Goal: Task Accomplishment & Management: Use online tool/utility

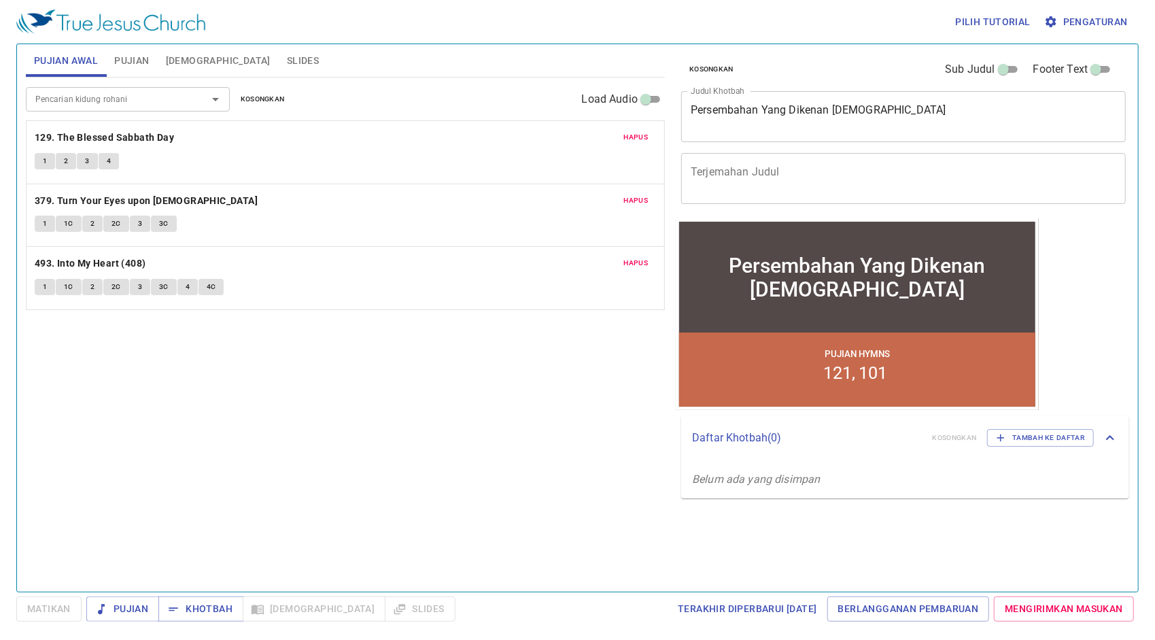
click at [629, 138] on span "Hapus" at bounding box center [636, 137] width 24 height 12
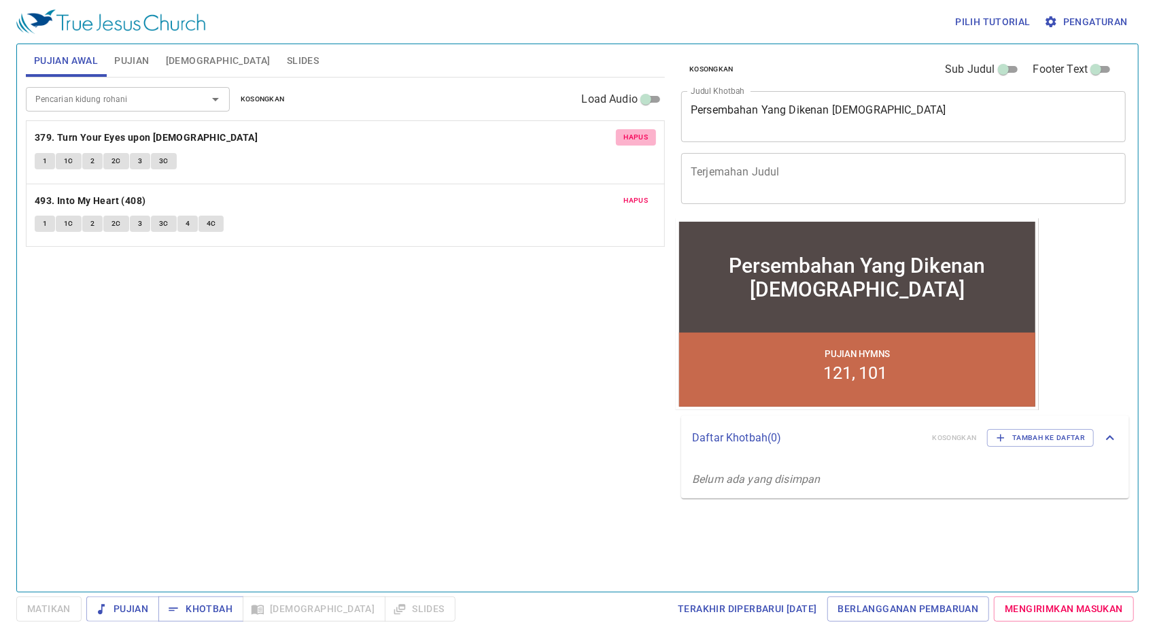
click at [629, 138] on span "Hapus" at bounding box center [636, 137] width 24 height 12
click at [629, 194] on span "Hapus" at bounding box center [636, 200] width 24 height 12
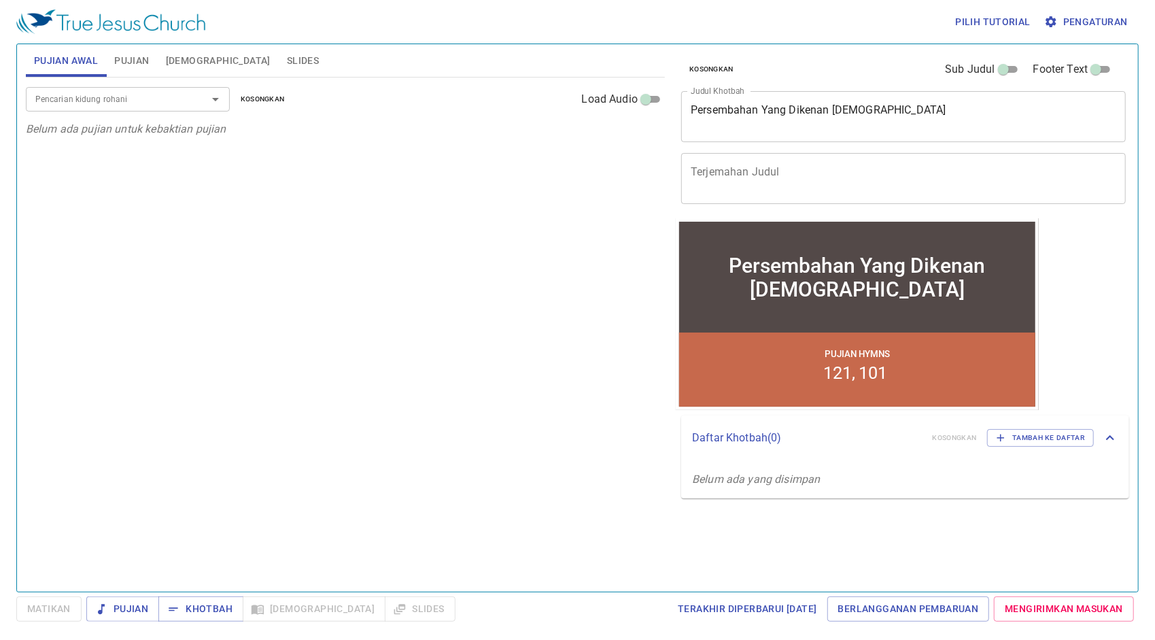
click at [124, 59] on span "Pujian" at bounding box center [131, 60] width 35 height 17
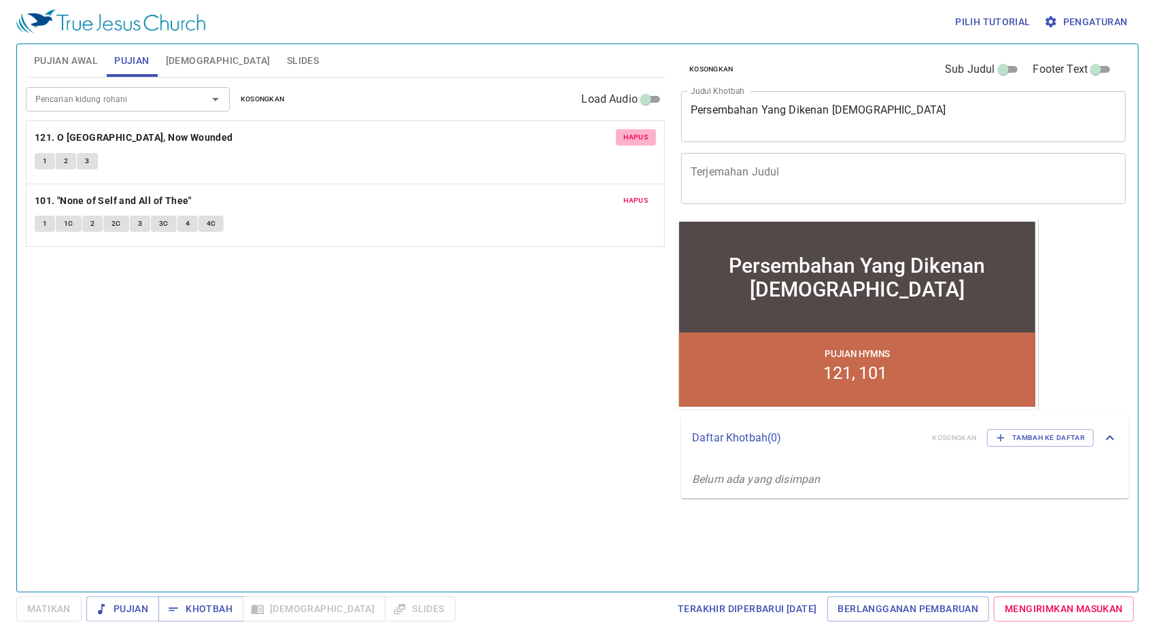
click at [639, 133] on span "Hapus" at bounding box center [636, 137] width 24 height 12
click at [639, 194] on span "Hapus" at bounding box center [636, 200] width 24 height 12
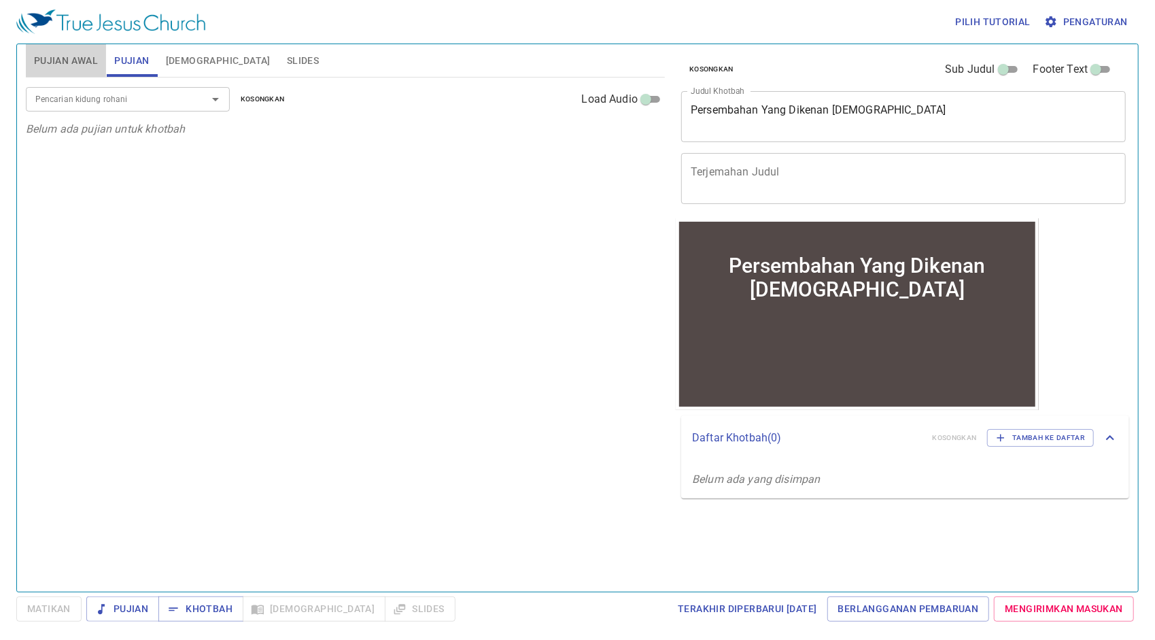
click at [63, 58] on span "Pujian Awal" at bounding box center [66, 60] width 64 height 17
click at [158, 91] on input "Pencarian kidung rohani" at bounding box center [108, 99] width 156 height 16
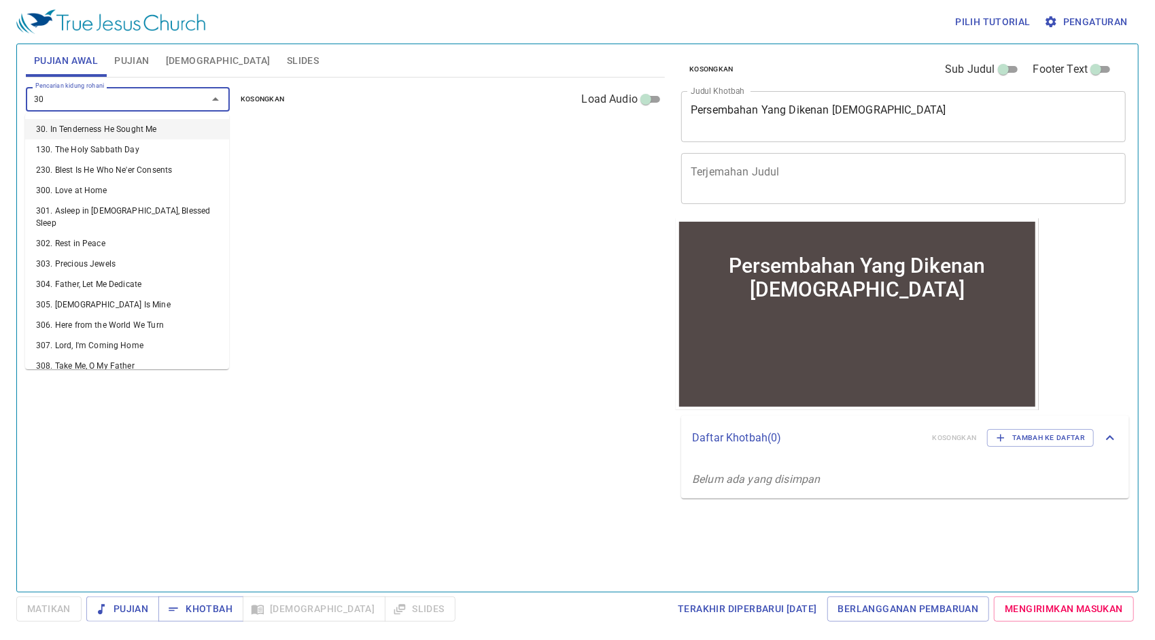
type input "307"
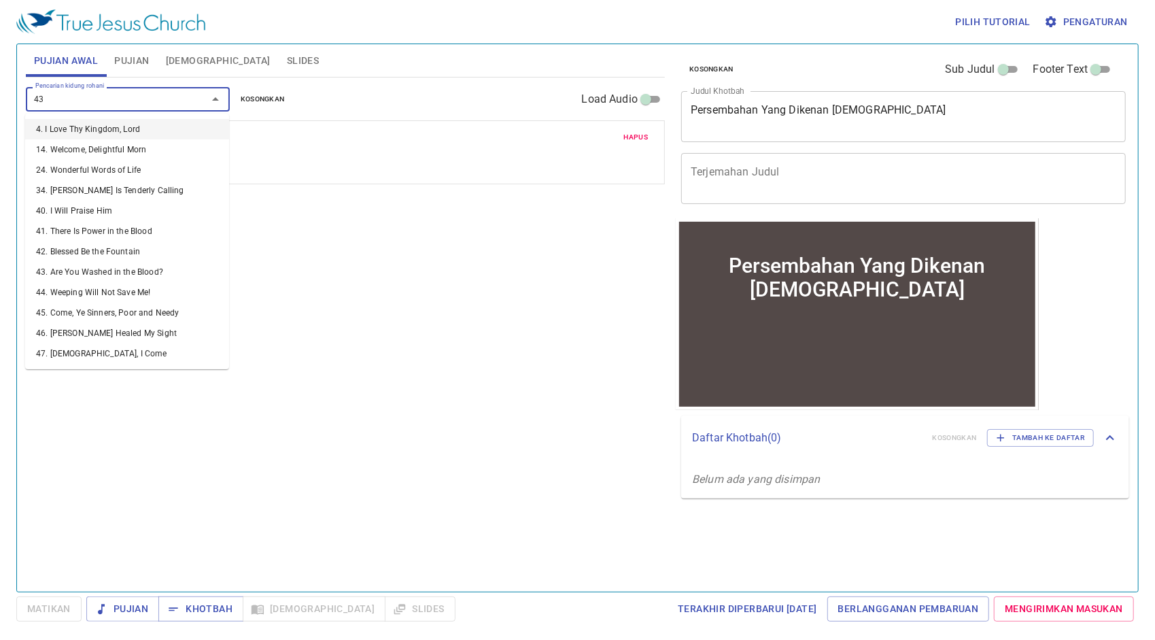
type input "432"
type input "492"
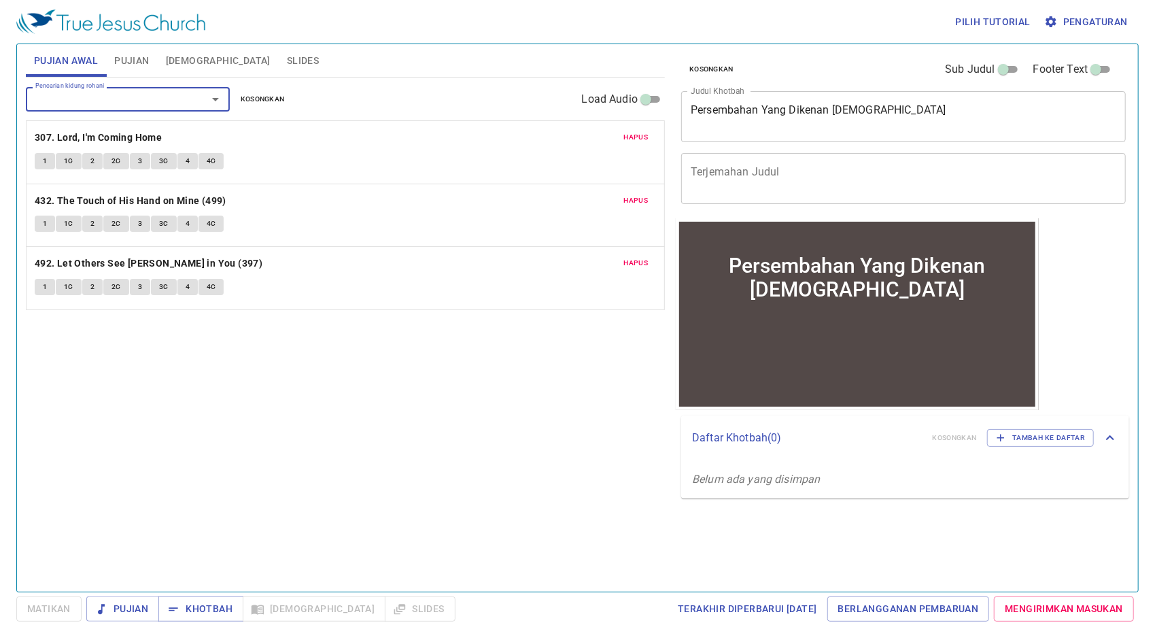
click at [136, 61] on span "Pujian" at bounding box center [131, 60] width 35 height 17
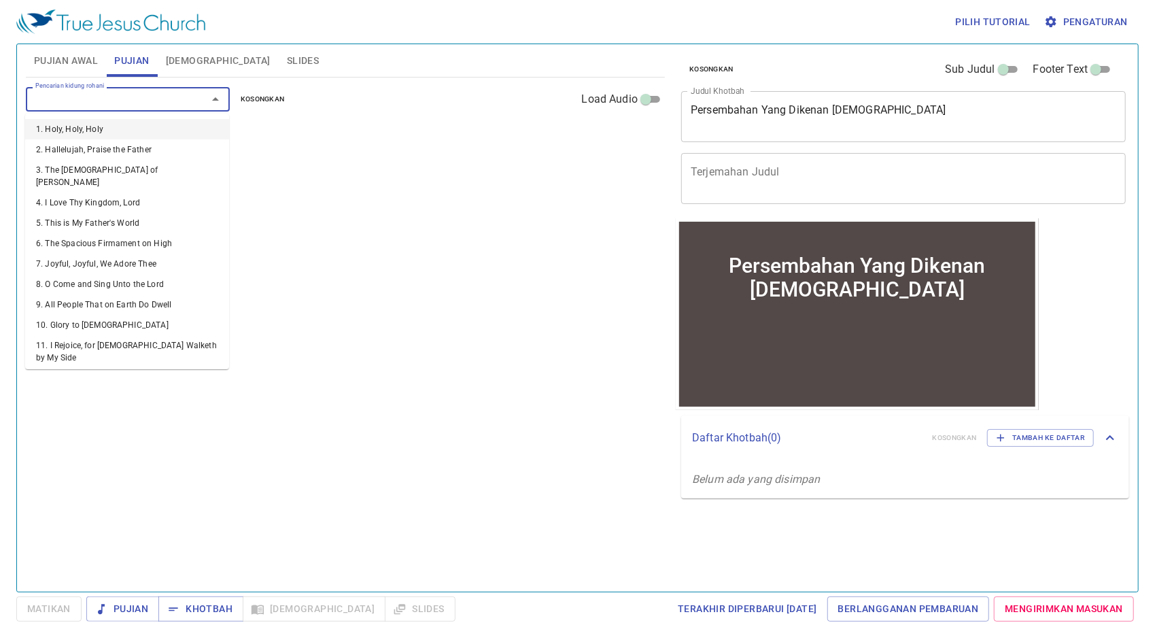
click at [162, 101] on input "Pencarian kidung rohani" at bounding box center [108, 99] width 156 height 16
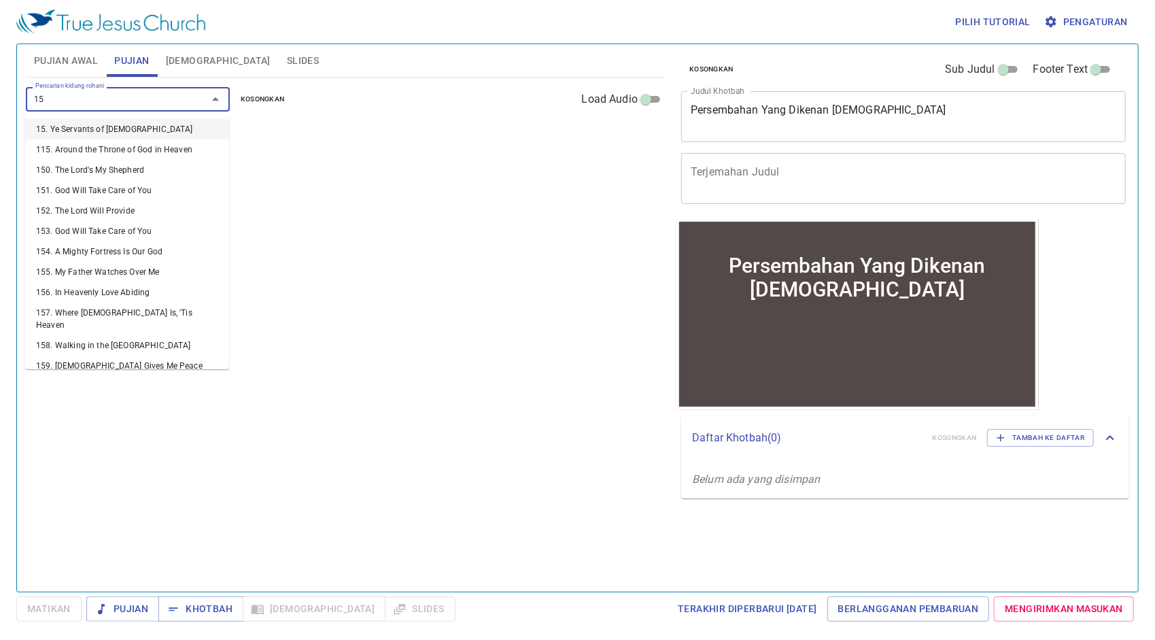
type input "158"
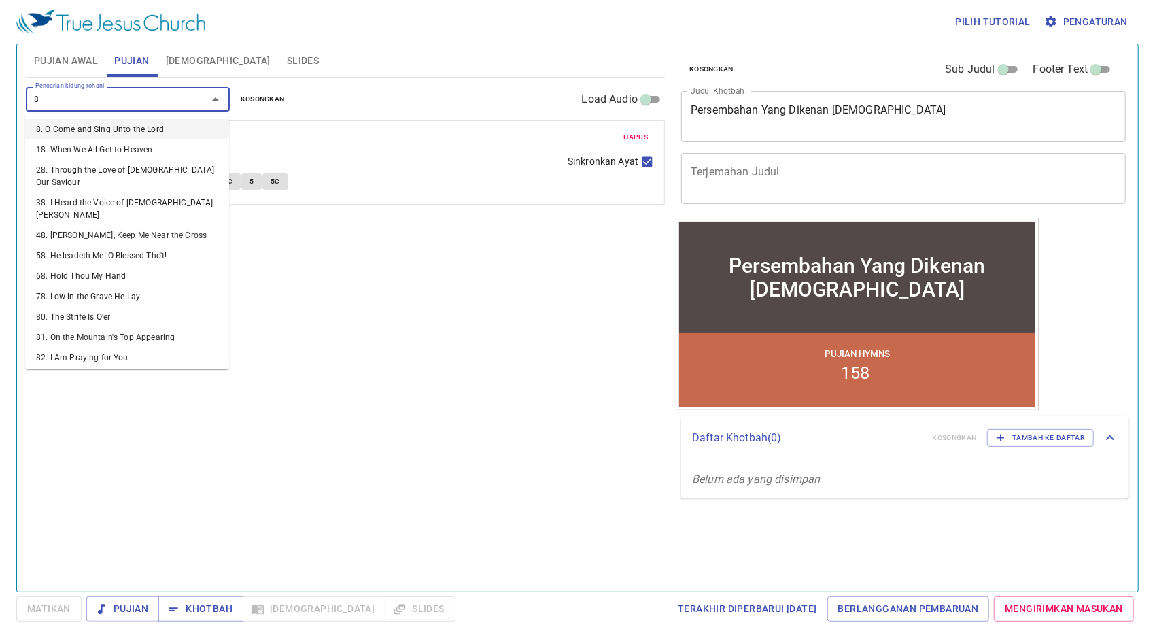
type input "87"
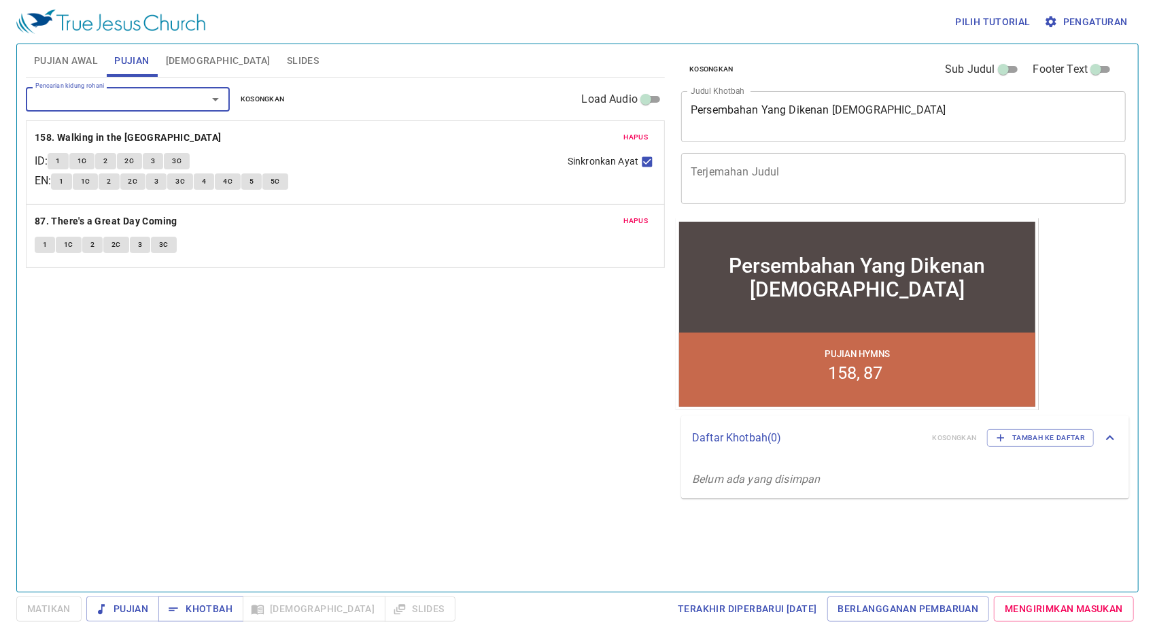
click at [60, 63] on span "Pujian Awal" at bounding box center [66, 60] width 64 height 17
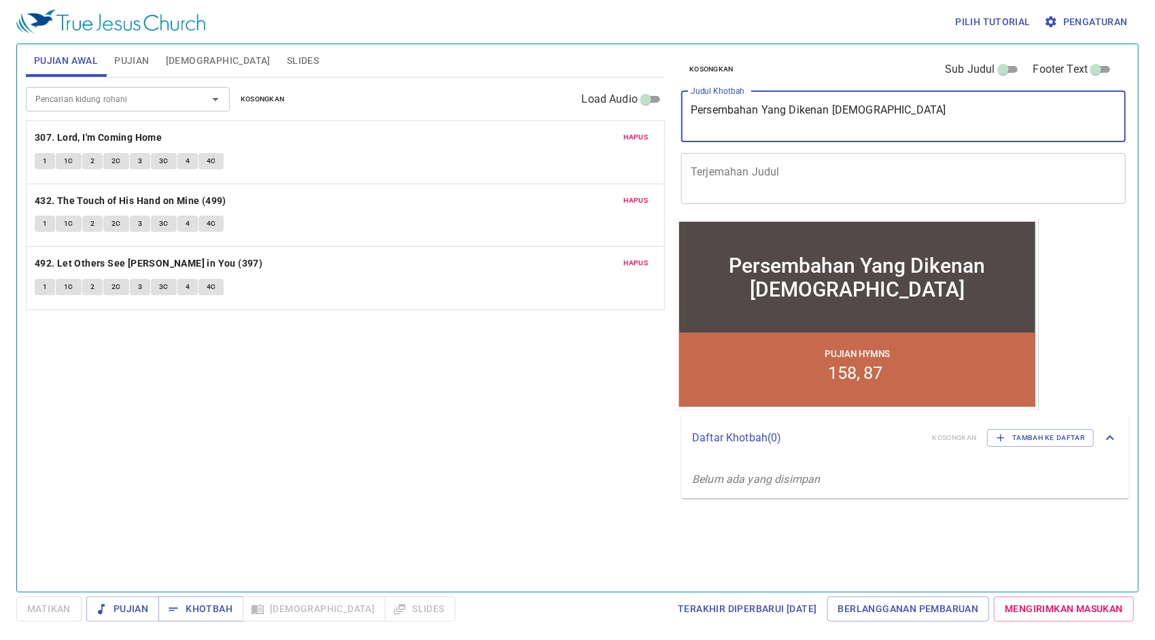
drag, startPoint x: 888, startPoint y: 124, endPoint x: 544, endPoint y: 118, distance: 344.7
click at [544, 118] on div "Pujian Awal Pujian Alkitab Slides Pencarian kidung rohani Pencarian kidung roha…" at bounding box center [577, 312] width 1114 height 547
paste textarea "Mempersiapkan Jalan Untuk"
type textarea "Mempersiapkan Jalan Untuk [DEMOGRAPHIC_DATA]"
click at [152, 133] on b "307. Lord, I'm Coming Home" at bounding box center [98, 137] width 127 height 17
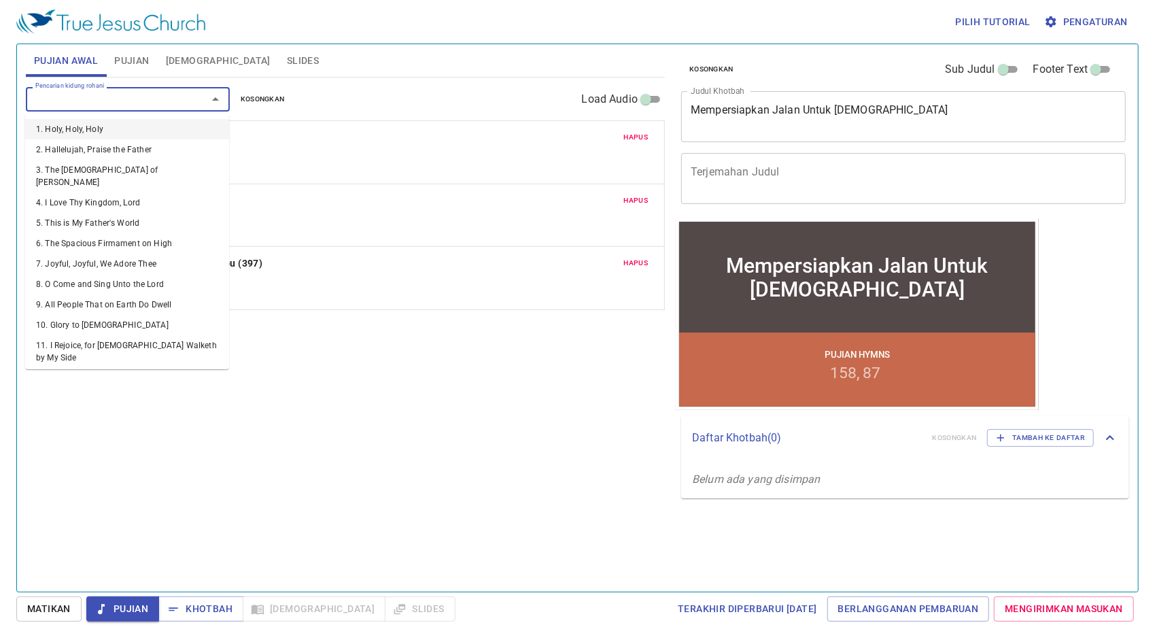
click at [155, 106] on input "Pencarian kidung rohani" at bounding box center [108, 99] width 156 height 16
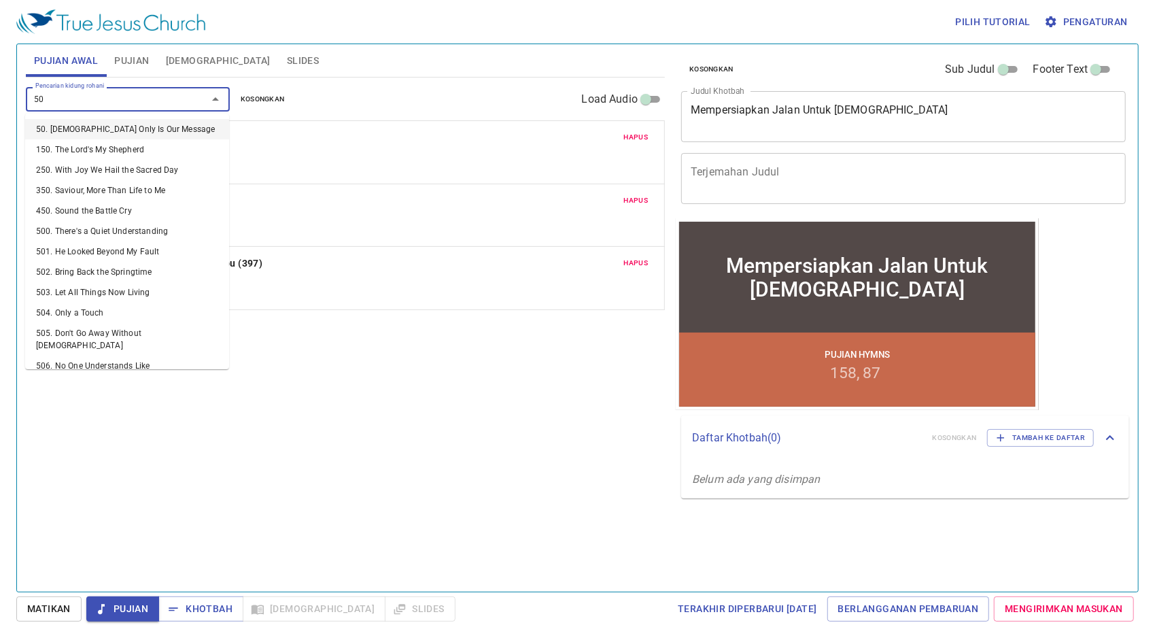
type input "500"
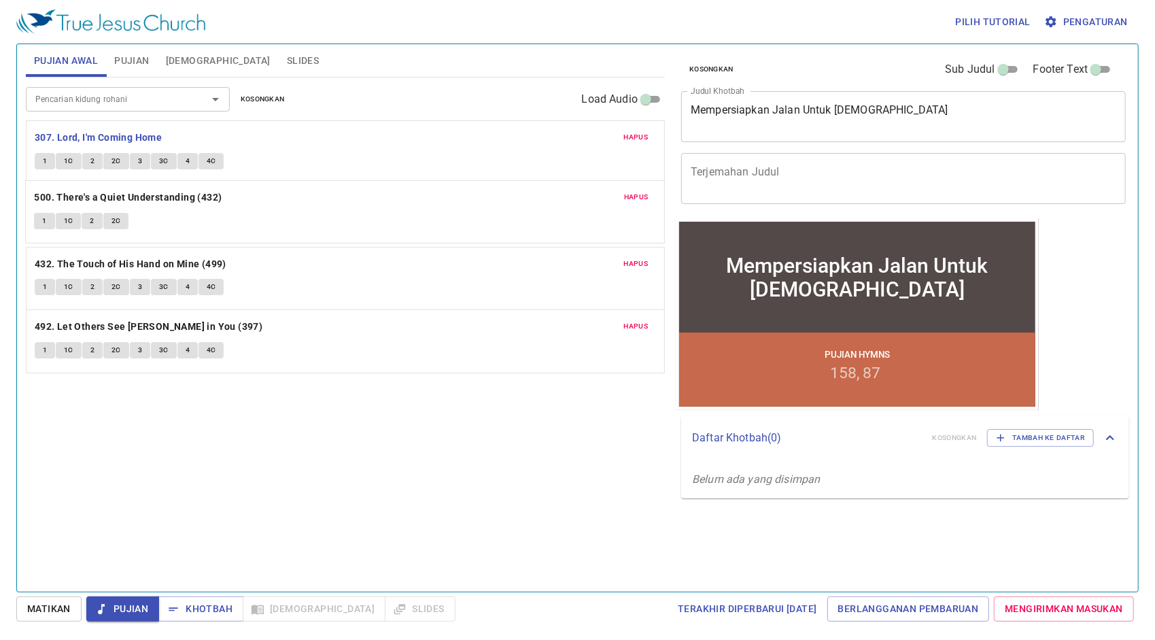
drag, startPoint x: 314, startPoint y: 335, endPoint x: 326, endPoint y: 205, distance: 131.0
click at [326, 205] on div "Hapus 307. Lord, I'm Coming Home 1 1c 2 2c 3 3c 4 4c Hapus 432. The Touch of Hi…" at bounding box center [345, 246] width 639 height 253
click at [629, 257] on span "Hapus" at bounding box center [636, 263] width 24 height 12
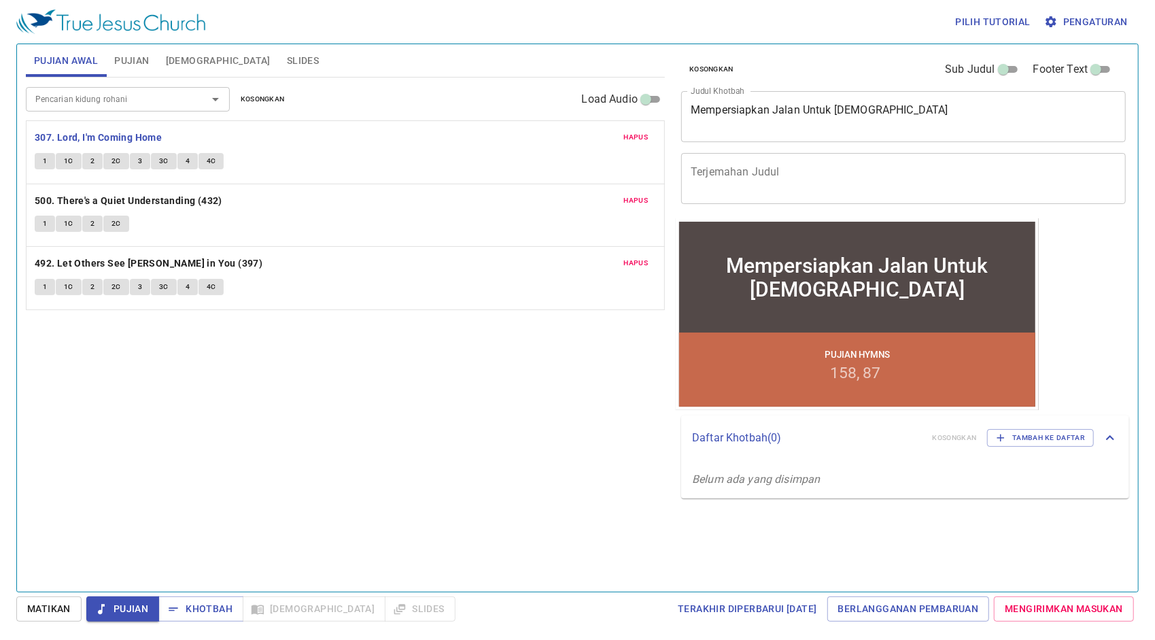
click at [188, 99] on div at bounding box center [205, 99] width 35 height 19
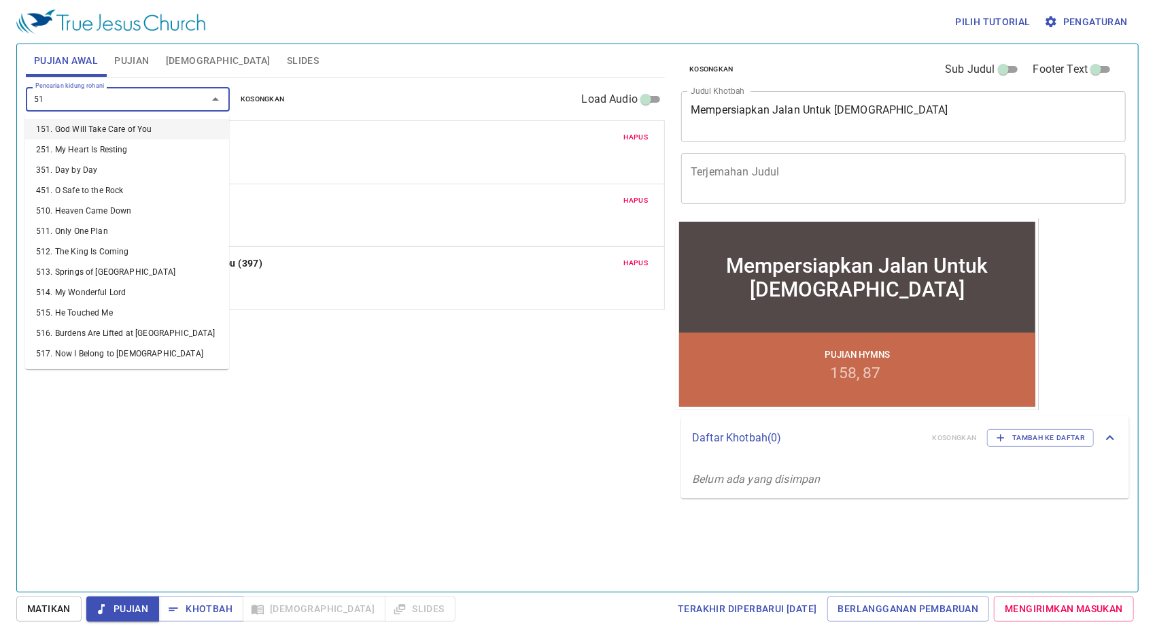
type input "514"
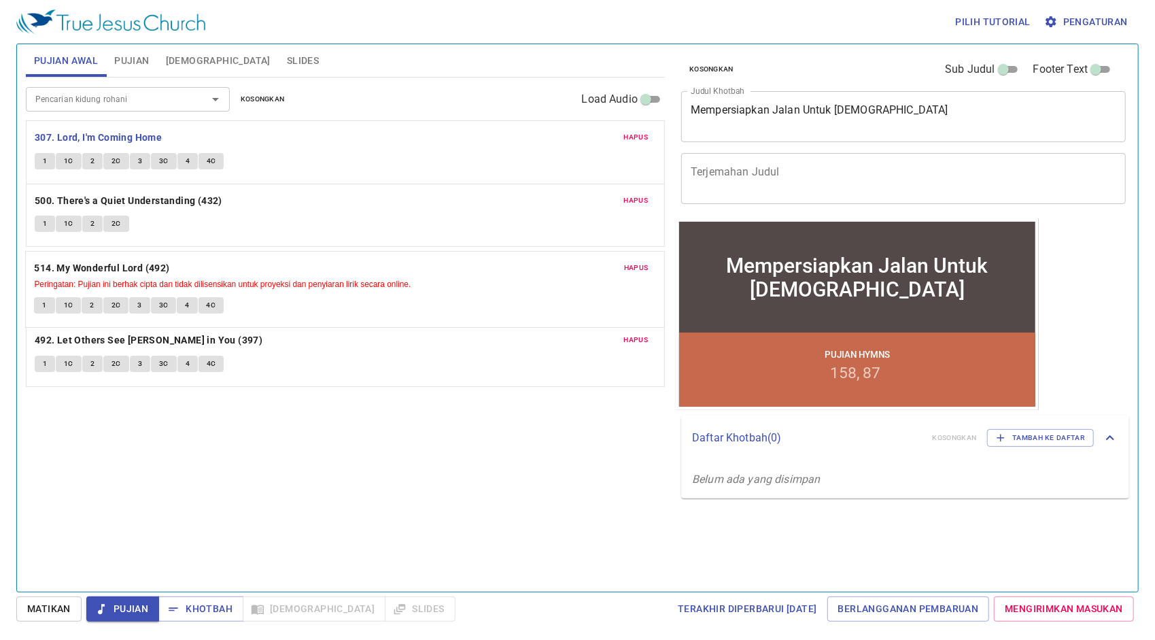
drag, startPoint x: 222, startPoint y: 336, endPoint x: 228, endPoint y: 276, distance: 60.8
click at [228, 276] on div "Hapus 307. Lord, I'm Coming Home 1 1c 2 2c 3 3c 4 4c Hapus 500. There's a Quiet…" at bounding box center [345, 253] width 639 height 266
click at [640, 332] on button "Hapus" at bounding box center [636, 340] width 41 height 16
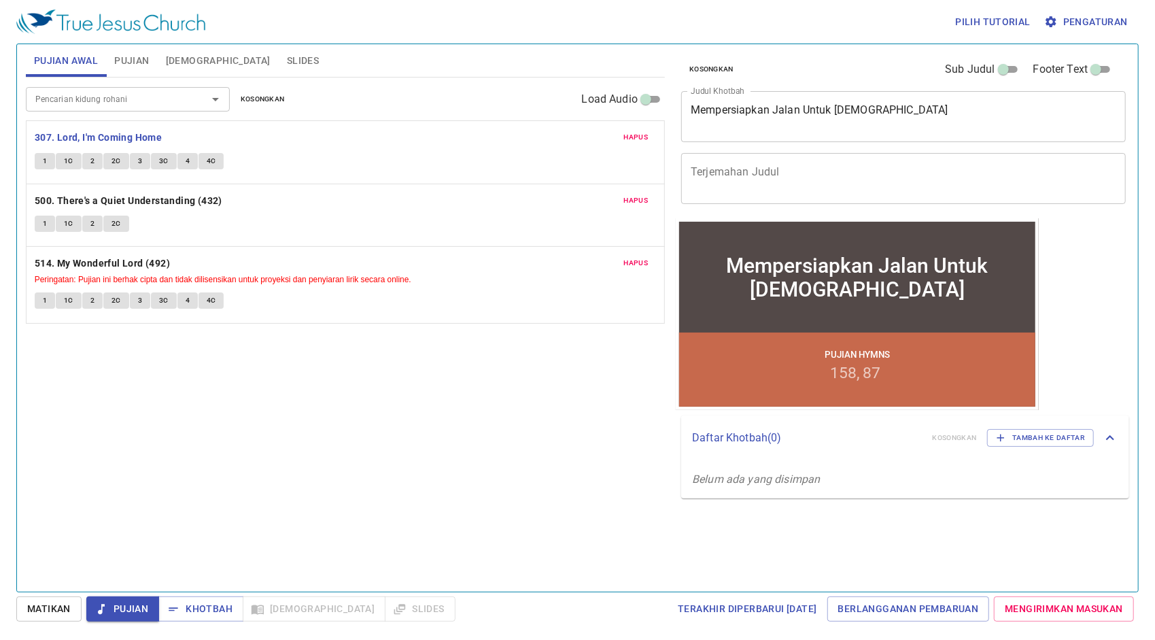
click at [48, 156] on button "1" at bounding box center [45, 161] width 20 height 16
click at [1103, 16] on span "Pengaturan" at bounding box center [1087, 22] width 81 height 17
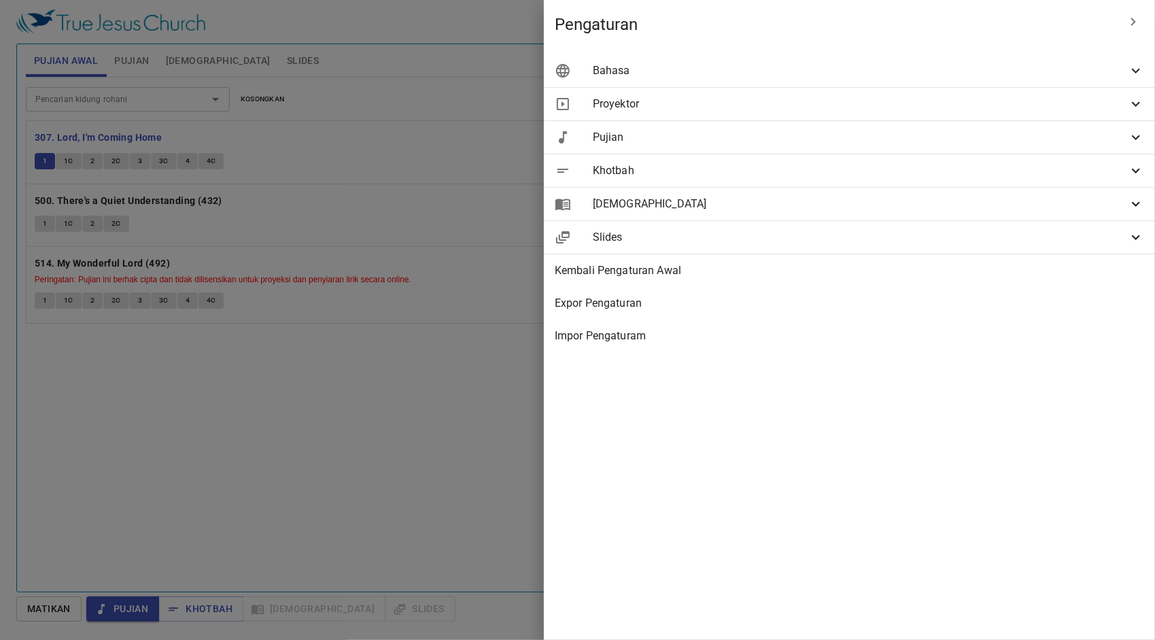
click at [1000, 65] on span "Bahasa" at bounding box center [860, 71] width 535 height 16
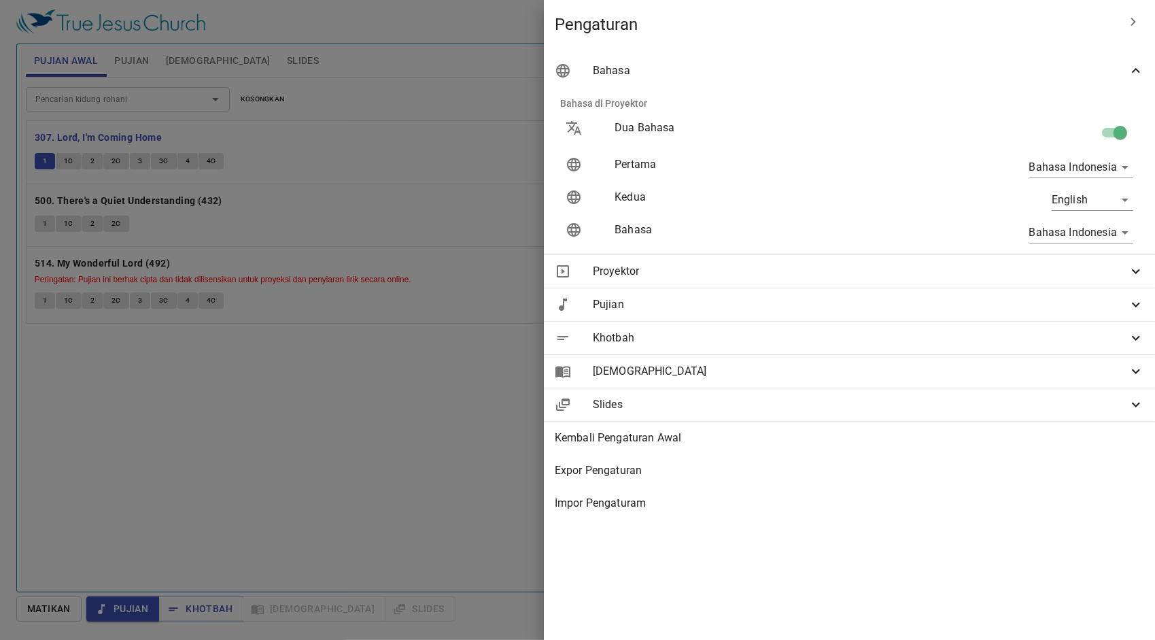
click at [1119, 135] on input "checkbox" at bounding box center [1119, 135] width 77 height 26
checkbox input "false"
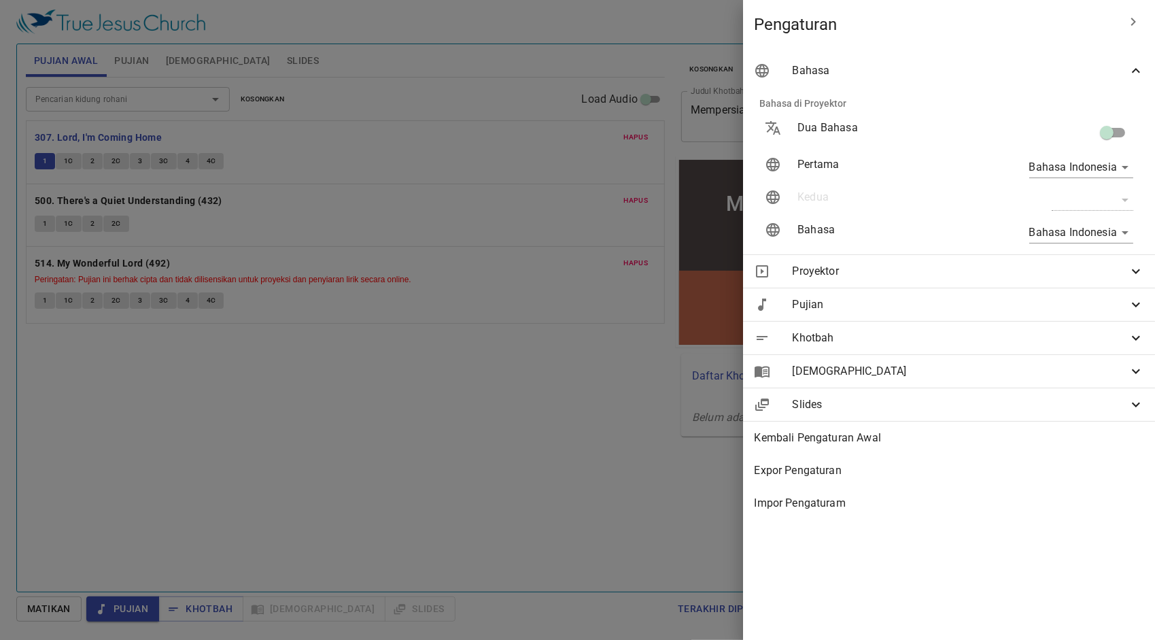
click at [1132, 24] on icon "button" at bounding box center [1133, 22] width 5 height 8
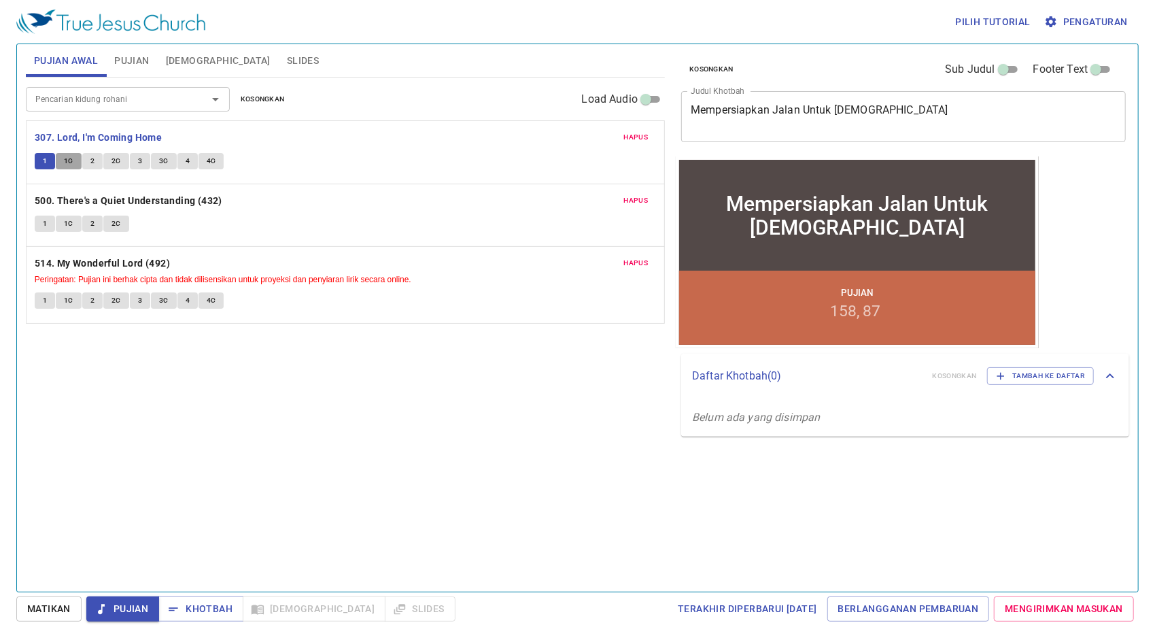
click at [68, 161] on span "1c" at bounding box center [69, 161] width 10 height 12
click at [97, 154] on button "2" at bounding box center [92, 161] width 20 height 16
click at [116, 156] on span "2c" at bounding box center [116, 161] width 10 height 12
click at [136, 156] on button "3" at bounding box center [140, 161] width 20 height 16
click at [164, 162] on span "3c" at bounding box center [164, 161] width 10 height 12
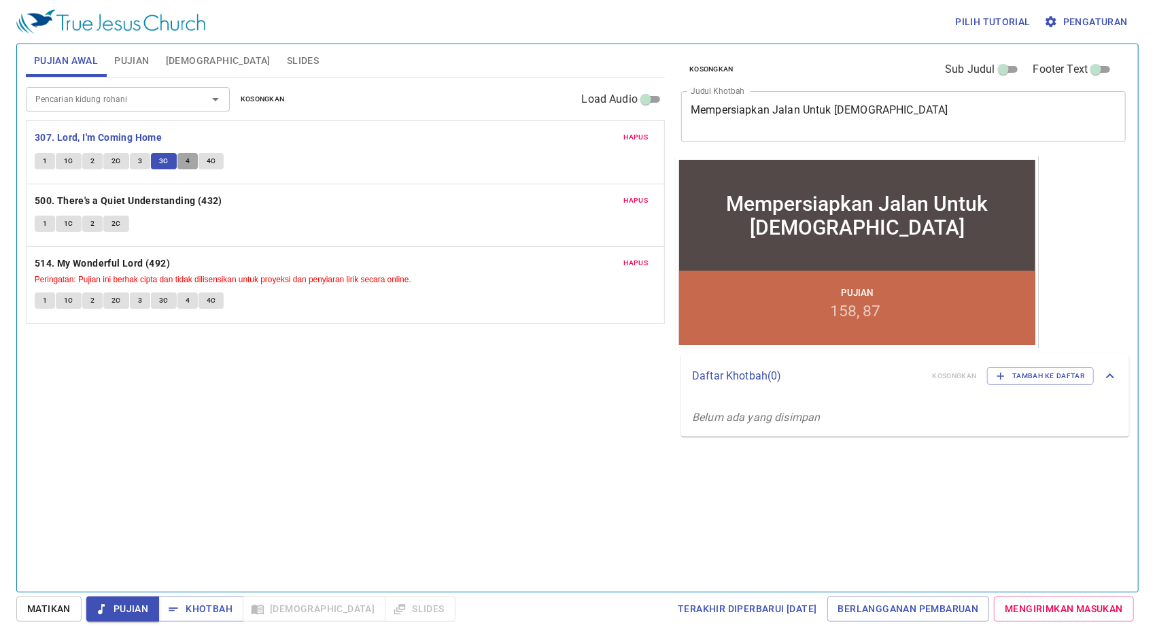
click at [186, 159] on span "4" at bounding box center [188, 161] width 4 height 12
click at [211, 155] on span "4c" at bounding box center [212, 161] width 10 height 12
click at [122, 135] on b "307. Lord, I'm Coming Home" at bounding box center [98, 137] width 127 height 17
click at [141, 200] on b "500. There's a Quiet Understanding (432)" at bounding box center [129, 200] width 188 height 17
click at [41, 222] on button "1" at bounding box center [45, 223] width 20 height 16
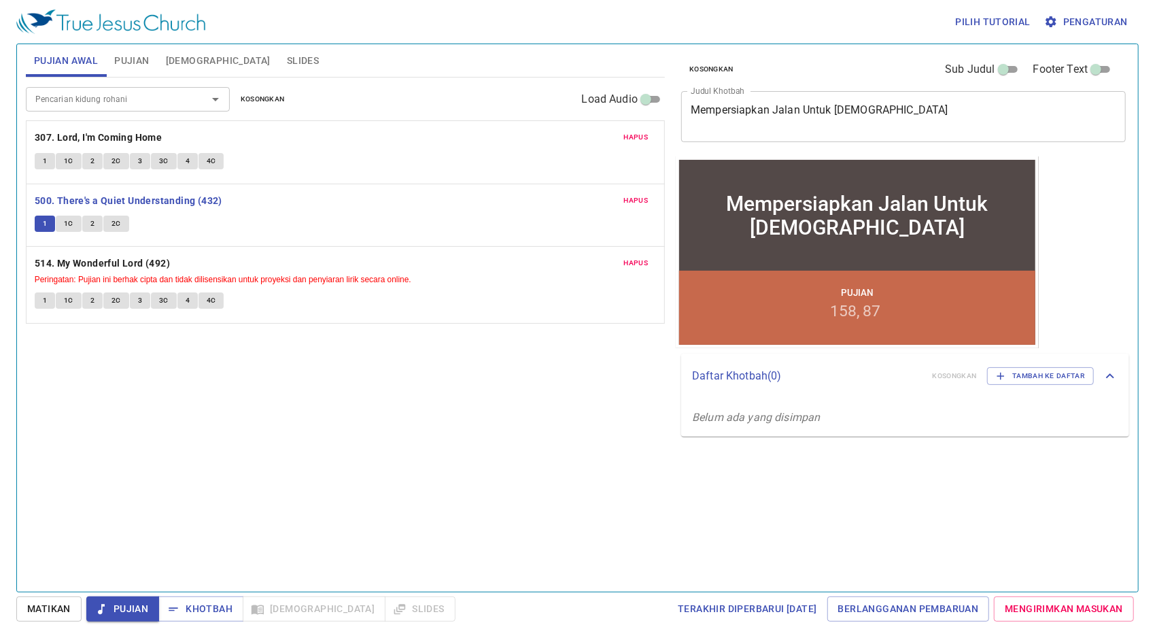
click at [65, 215] on button "1C" at bounding box center [69, 223] width 26 height 16
click at [91, 220] on span "2" at bounding box center [92, 223] width 4 height 12
click at [117, 223] on span "2C" at bounding box center [116, 223] width 10 height 12
click at [144, 198] on b "500. There's a Quiet Understanding (432)" at bounding box center [129, 200] width 188 height 17
click at [141, 266] on b "514. My Wonderful Lord (492)" at bounding box center [102, 263] width 135 height 17
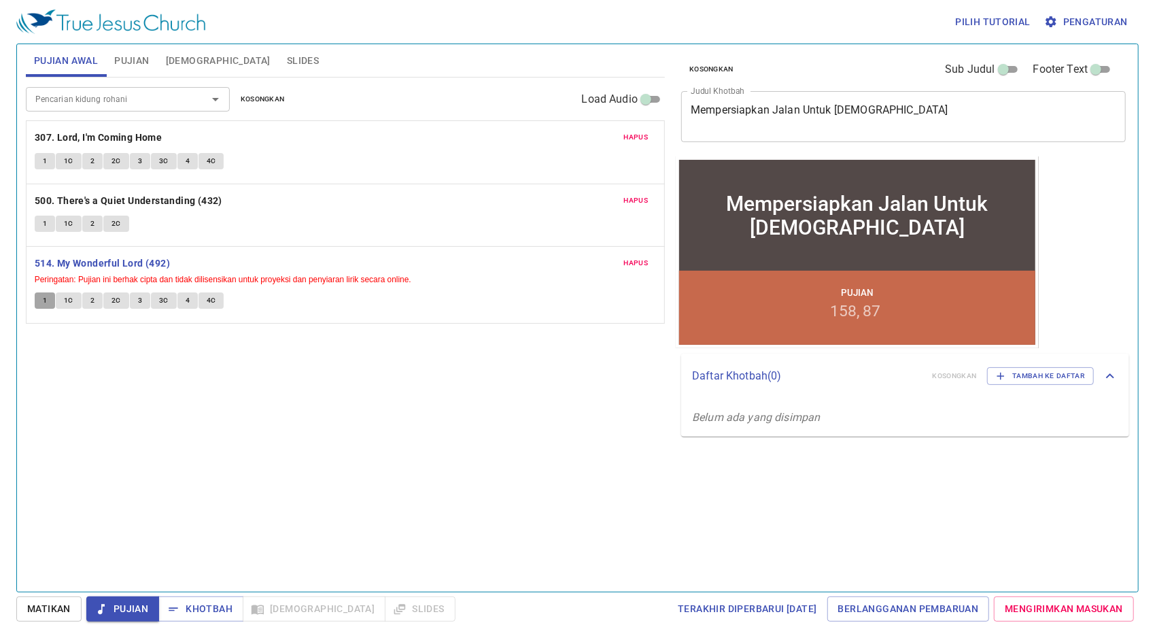
click at [39, 300] on button "1" at bounding box center [45, 300] width 20 height 16
click at [69, 294] on span "1C" at bounding box center [69, 300] width 10 height 12
click at [92, 294] on span "2" at bounding box center [92, 300] width 4 height 12
click at [114, 302] on span "2C" at bounding box center [116, 300] width 10 height 12
click at [136, 299] on button "3" at bounding box center [140, 300] width 20 height 16
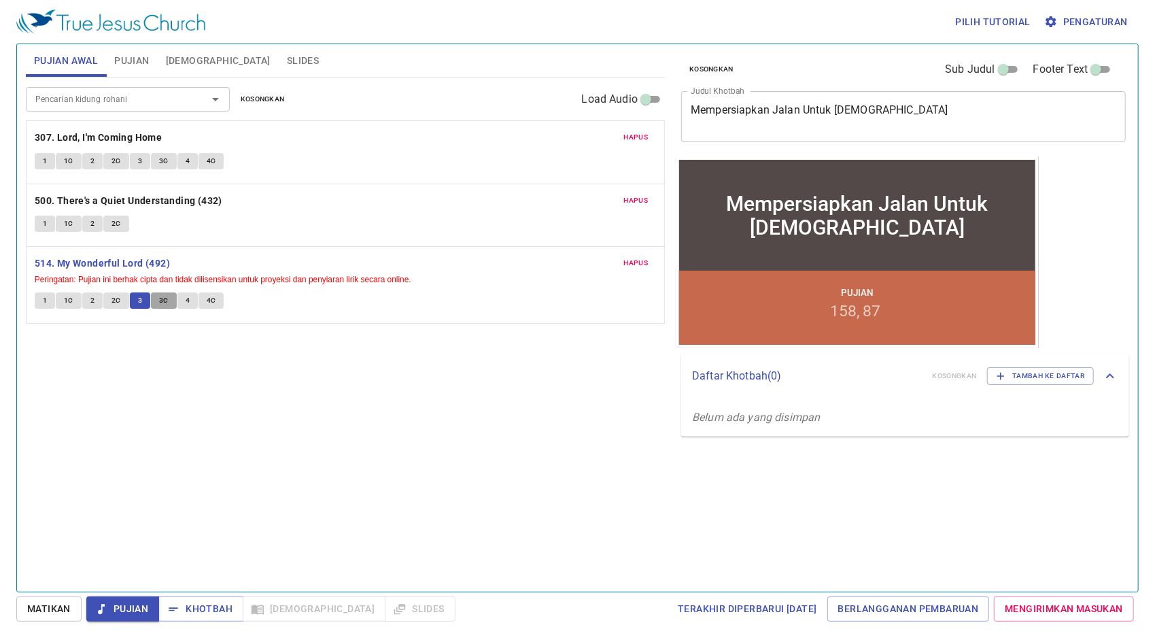
click at [160, 294] on span "3C" at bounding box center [164, 300] width 10 height 12
click at [188, 295] on span "4" at bounding box center [188, 300] width 4 height 12
click at [215, 298] on button "4C" at bounding box center [211, 300] width 26 height 16
click at [145, 261] on b "514. My Wonderful Lord (492)" at bounding box center [102, 263] width 135 height 17
click at [184, 608] on span "Khotbah" at bounding box center [200, 608] width 63 height 17
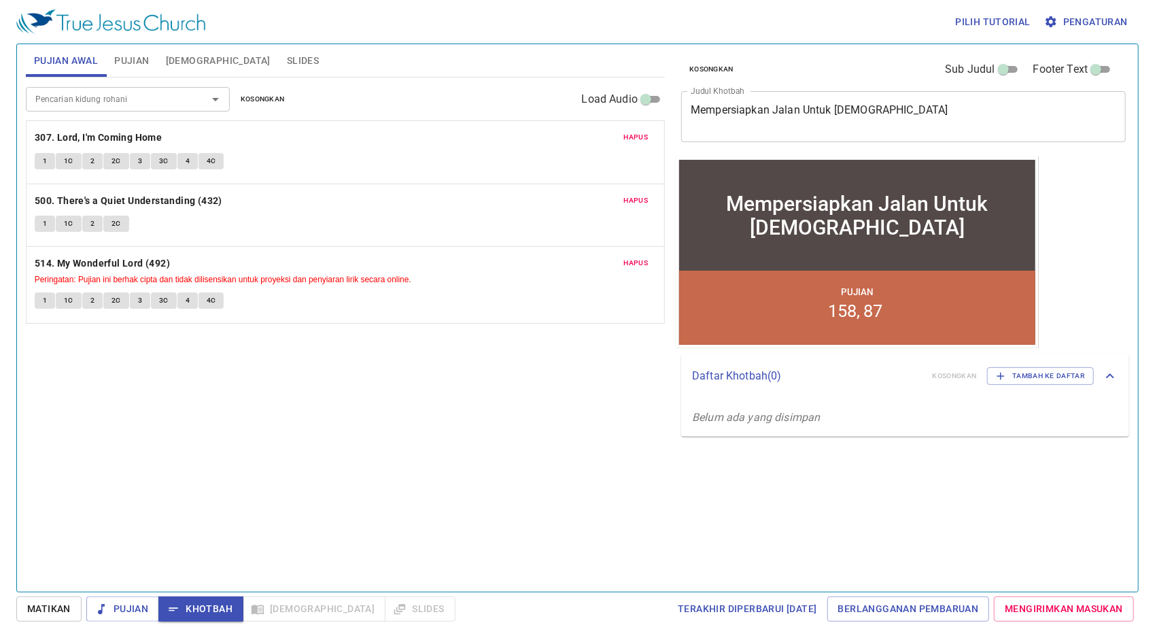
click at [130, 55] on span "Pujian" at bounding box center [131, 60] width 35 height 17
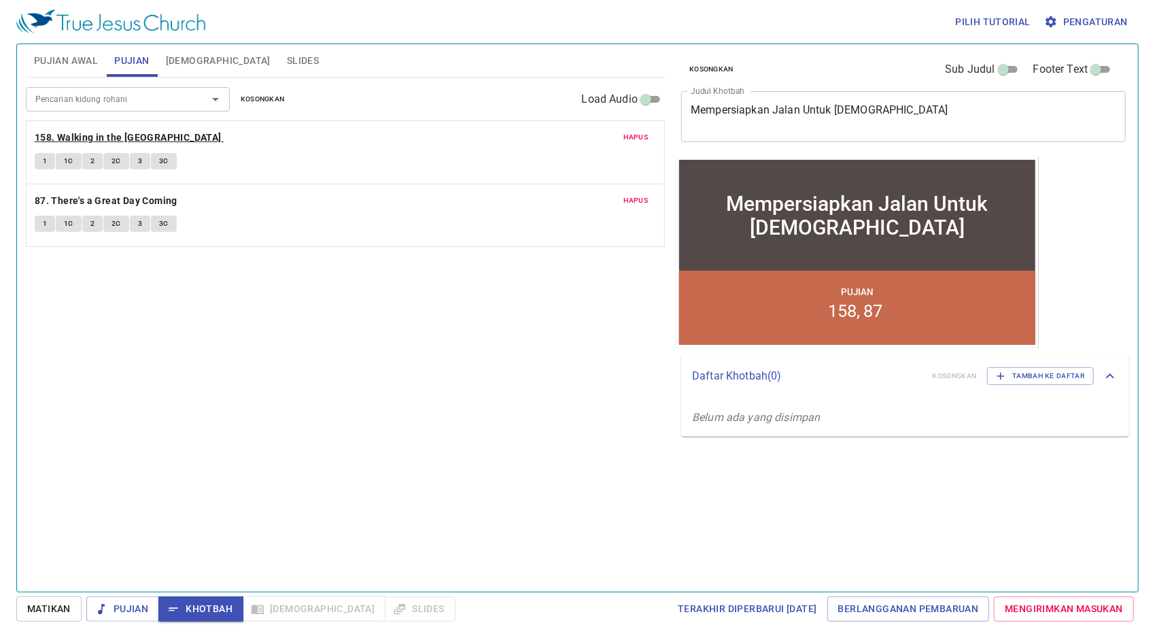
click at [100, 133] on b "158. Walking in the [GEOGRAPHIC_DATA]" at bounding box center [128, 137] width 187 height 17
click at [48, 157] on button "1" at bounding box center [45, 161] width 20 height 16
click at [65, 162] on span "1C" at bounding box center [69, 161] width 10 height 12
click at [88, 162] on button "2" at bounding box center [92, 161] width 20 height 16
click at [117, 160] on span "2C" at bounding box center [116, 161] width 10 height 12
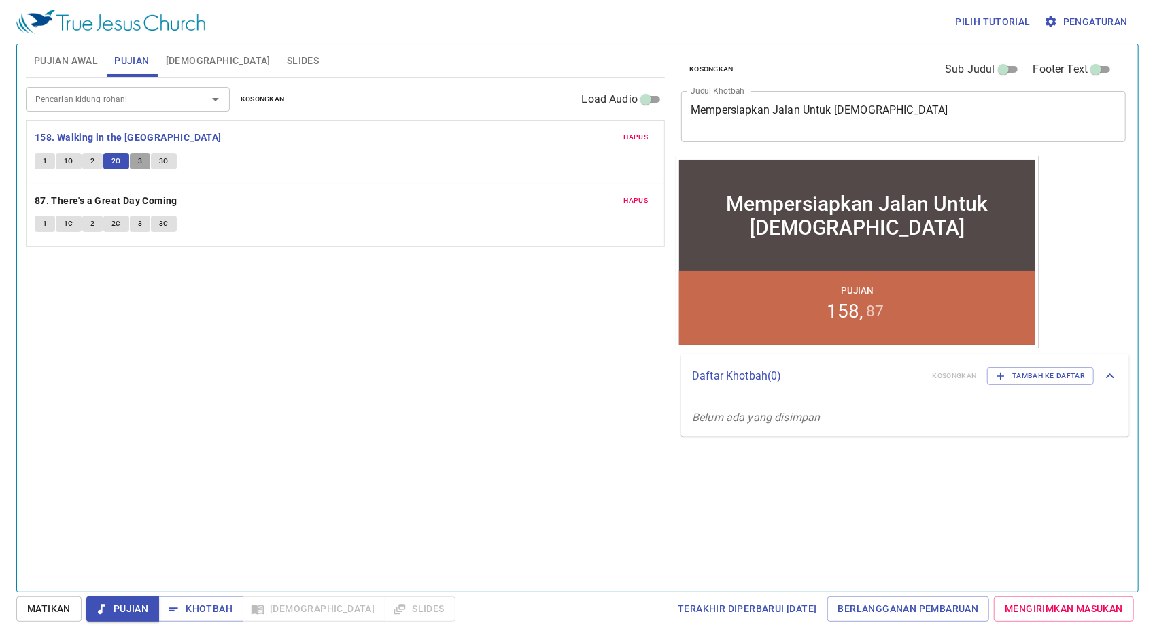
click at [143, 161] on button "3" at bounding box center [140, 161] width 20 height 16
click at [159, 161] on span "3C" at bounding box center [164, 161] width 10 height 12
click at [169, 139] on b "158. Walking in the [GEOGRAPHIC_DATA]" at bounding box center [128, 137] width 187 height 17
click at [197, 57] on span "[DEMOGRAPHIC_DATA]" at bounding box center [218, 60] width 105 height 17
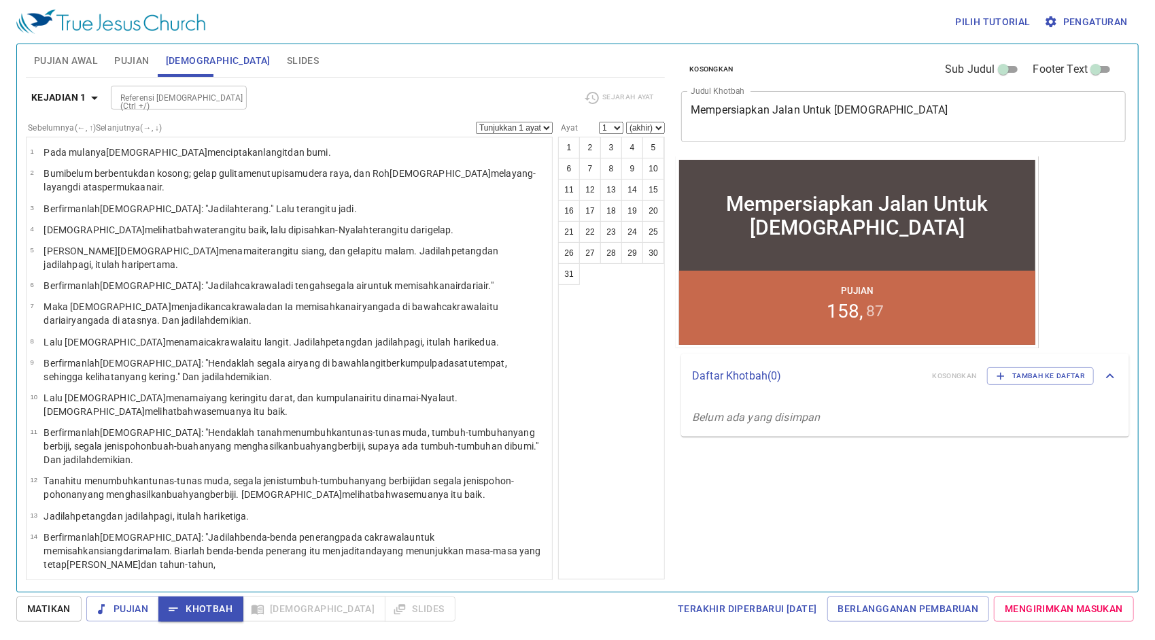
click at [164, 101] on input "Referensi [DEMOGRAPHIC_DATA] (Ctrl +/)" at bounding box center [167, 98] width 105 height 16
type input "luk 7 27"
select select "27"
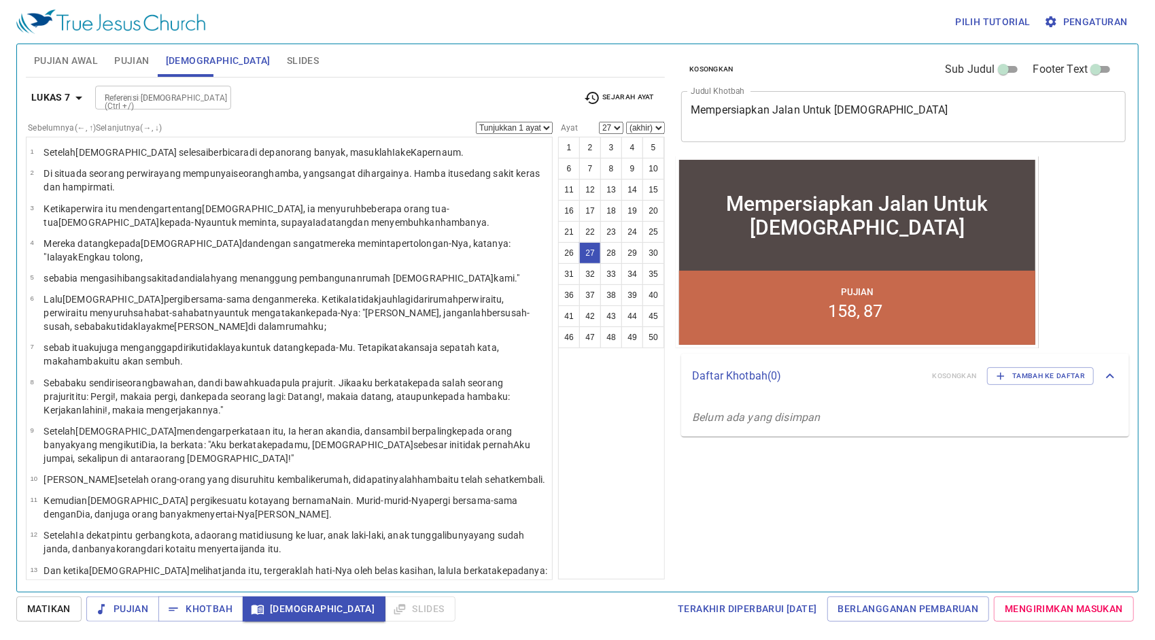
scroll to position [652, 0]
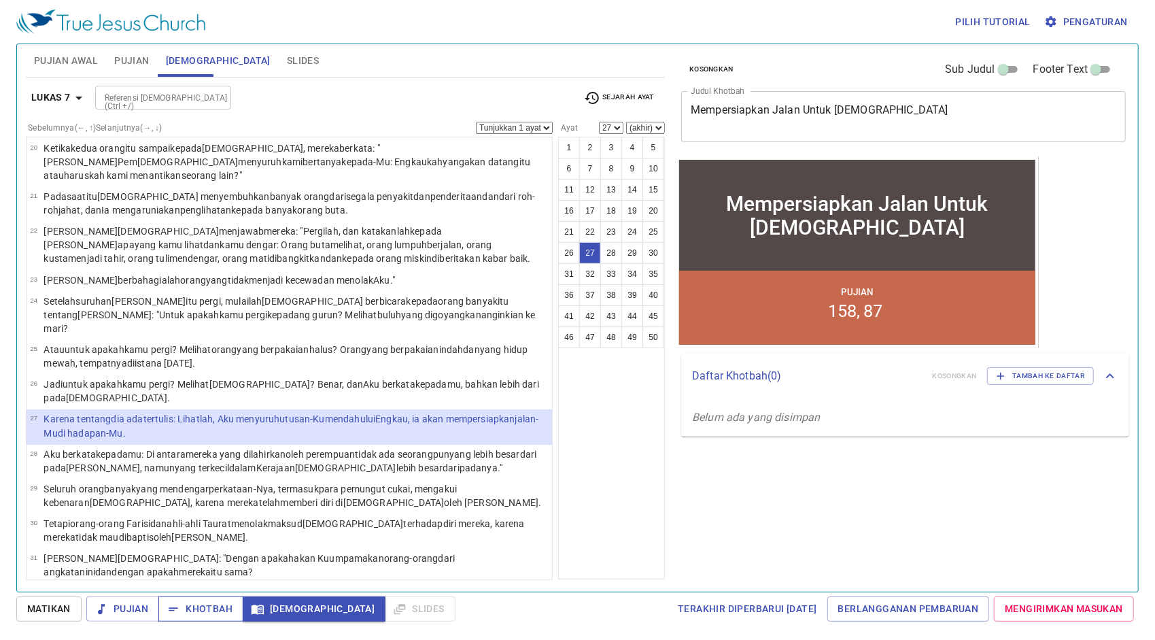
click at [180, 612] on span "Khotbah" at bounding box center [200, 608] width 63 height 17
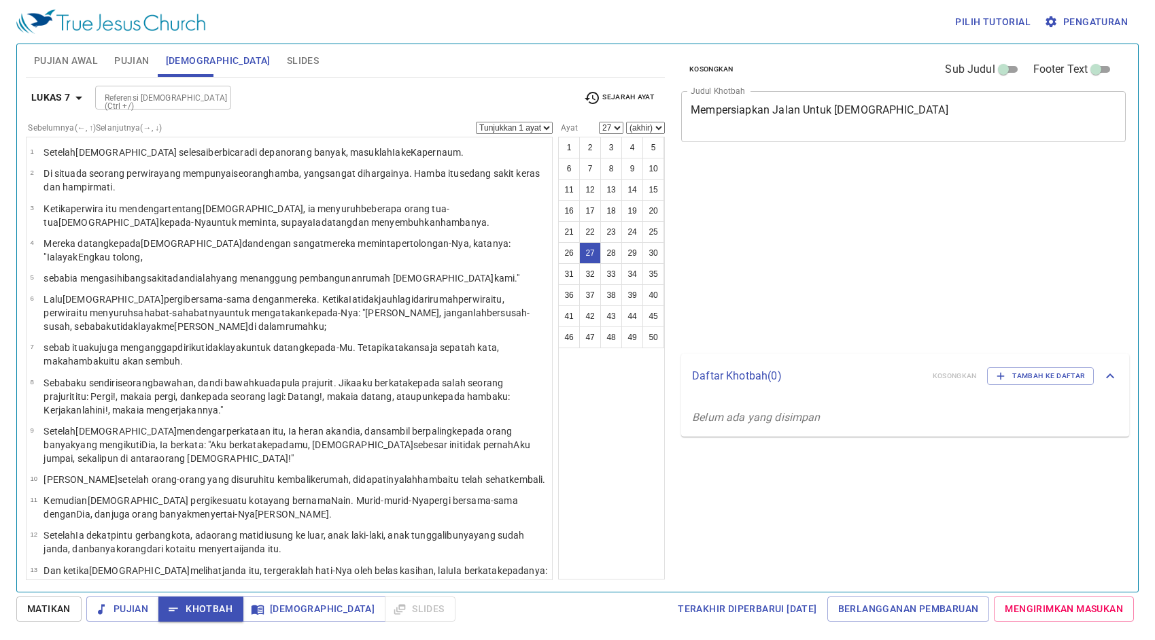
select select "27"
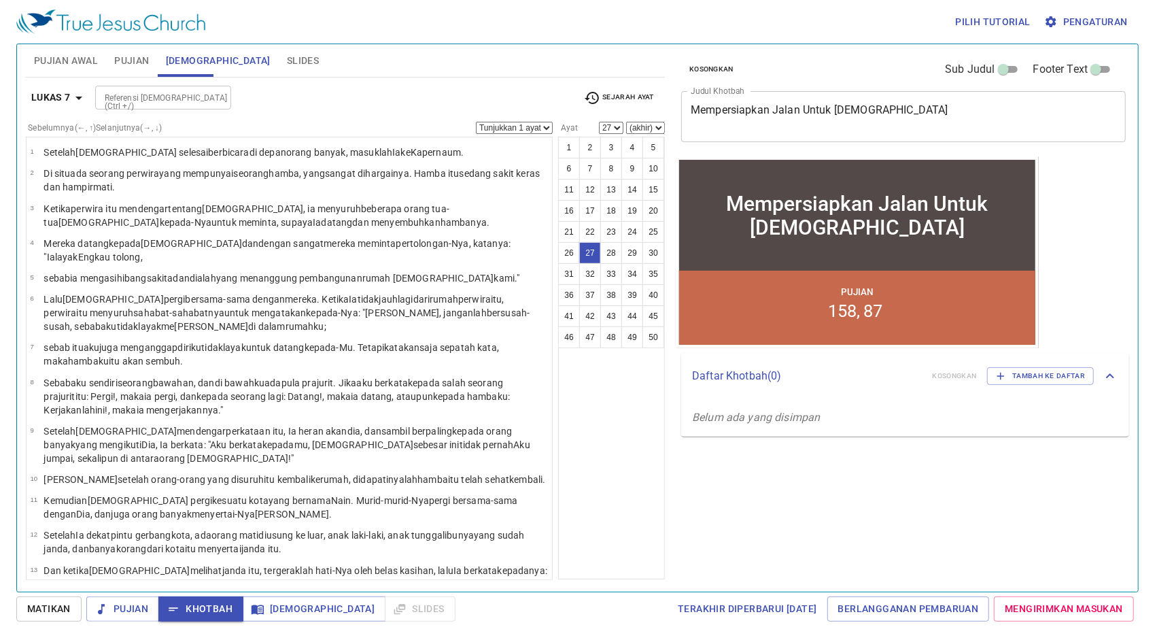
scroll to position [652, 0]
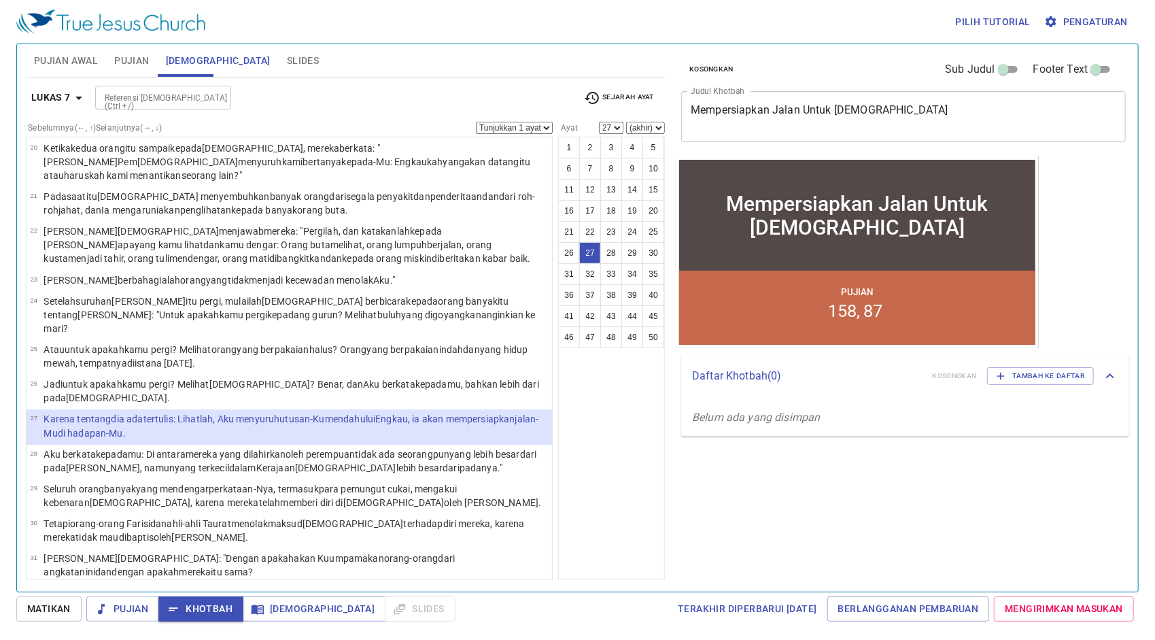
click at [178, 91] on input "Referensi [DEMOGRAPHIC_DATA] (Ctrl +/)" at bounding box center [151, 98] width 105 height 16
type input "mat 6"
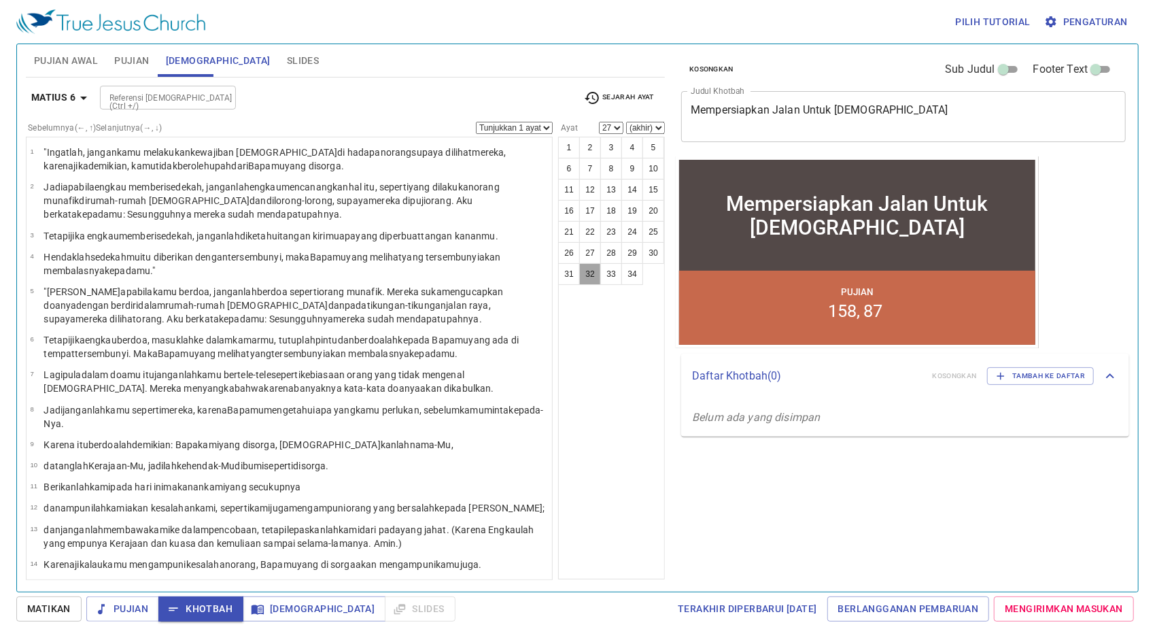
click at [591, 269] on button "32" at bounding box center [590, 274] width 22 height 22
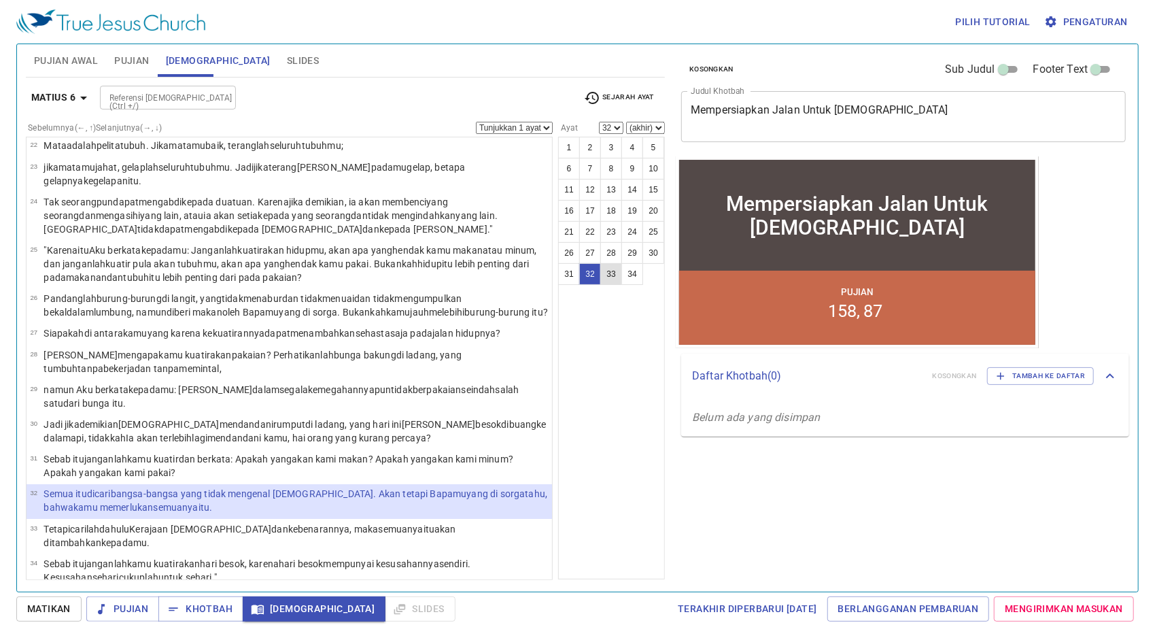
click at [612, 268] on button "33" at bounding box center [611, 274] width 22 height 22
select select "33"
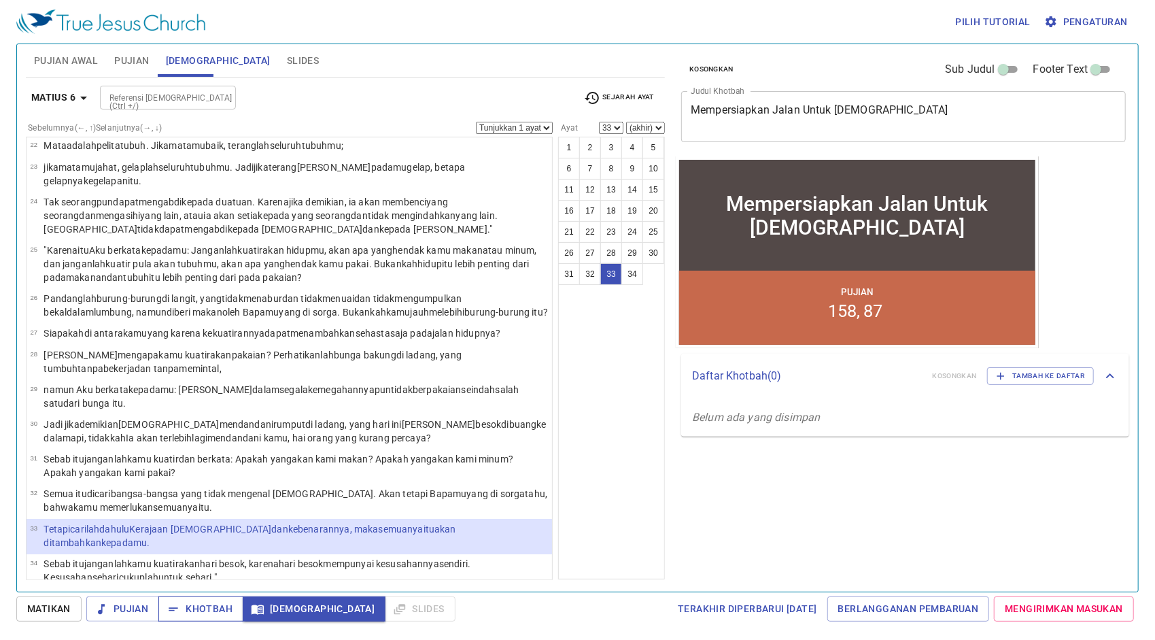
click at [204, 608] on span "Khotbah" at bounding box center [200, 608] width 63 height 17
click at [156, 99] on input "Referensi [DEMOGRAPHIC_DATA] (Ctrl +/)" at bounding box center [156, 98] width 105 height 16
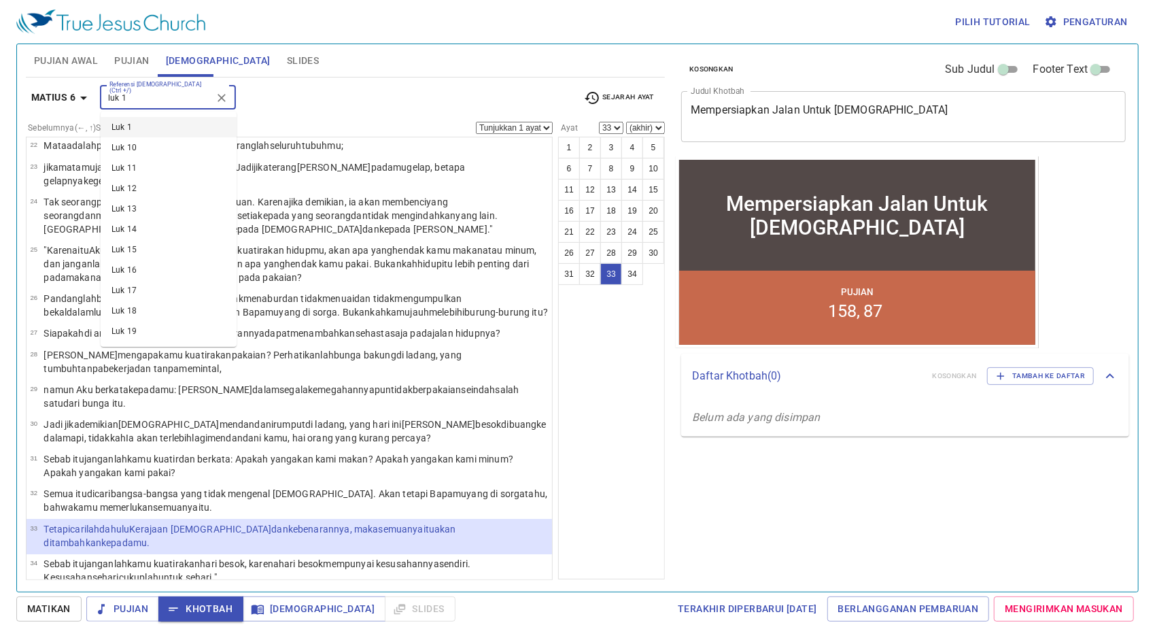
type input "luk 1"
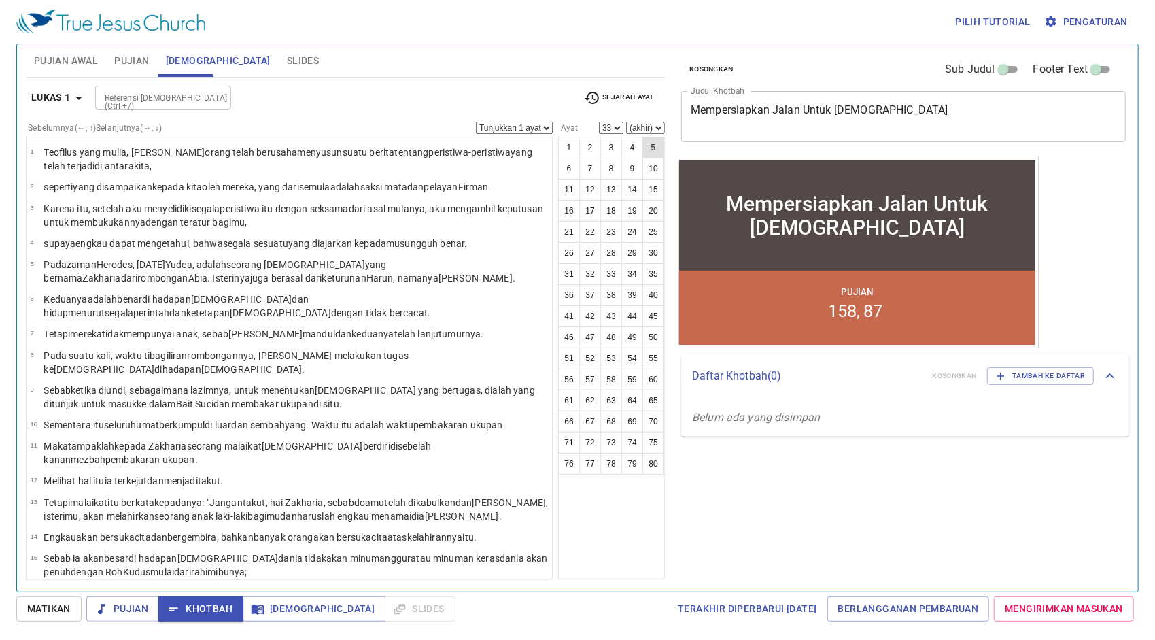
click at [655, 147] on button "5" at bounding box center [653, 148] width 22 height 22
select select "5"
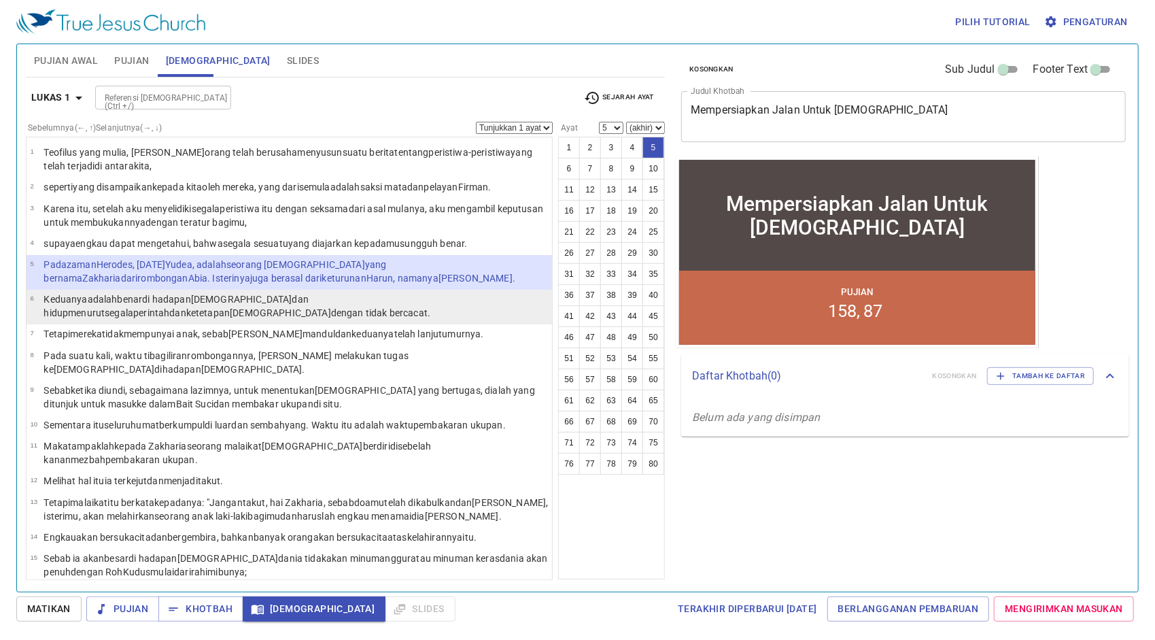
click at [236, 302] on wg2316 "dan hidup menurut segala perintah dan ketetapan [DEMOGRAPHIC_DATA] dengan tidak…" at bounding box center [236, 306] width 387 height 24
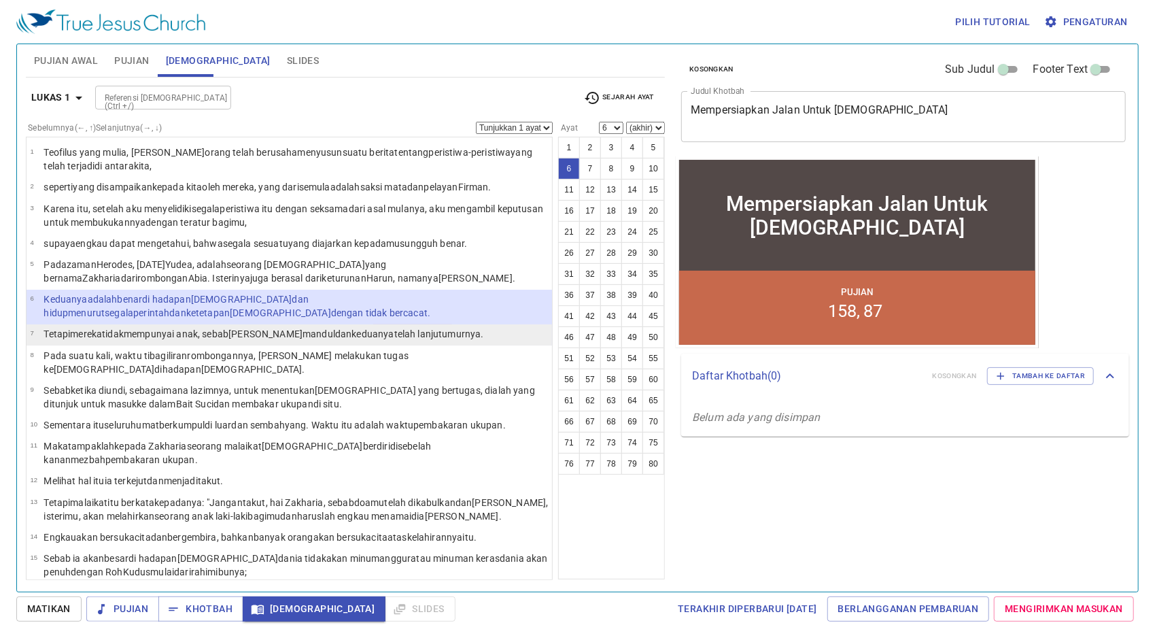
click at [234, 330] on wg5043 ", sebab [PERSON_NAME] dan keduanya telah lanjut umurnya ." at bounding box center [341, 333] width 286 height 11
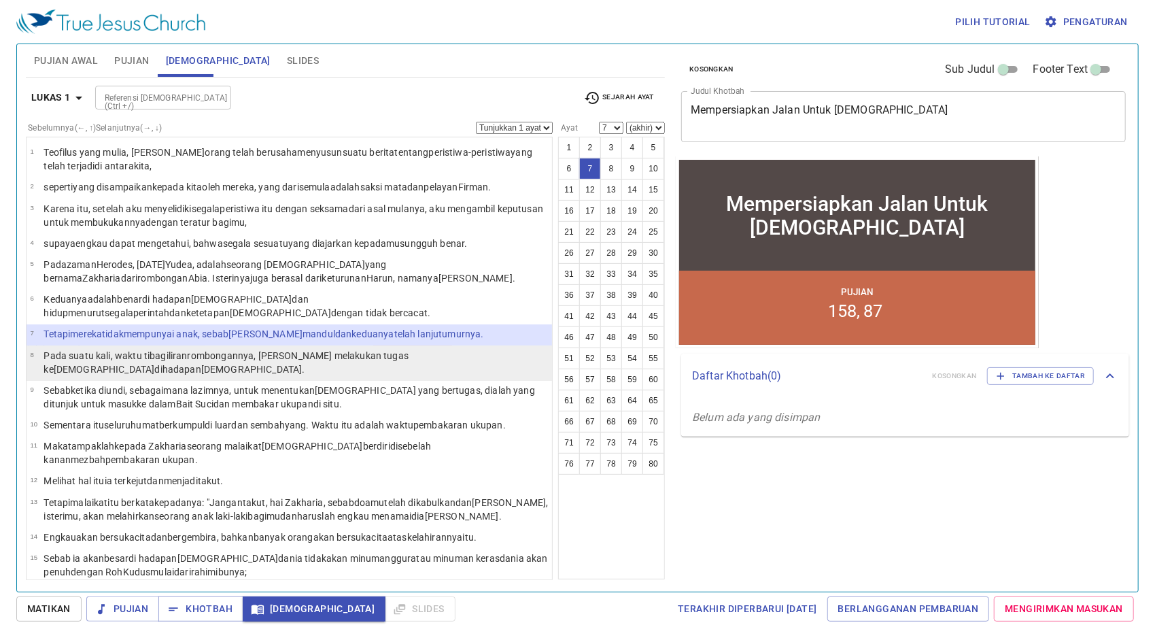
click at [245, 357] on wg5010 "rombongannya , [PERSON_NAME] melakukan tugas keimaman di hadapan [DEMOGRAPHIC_D…" at bounding box center [225, 362] width 365 height 24
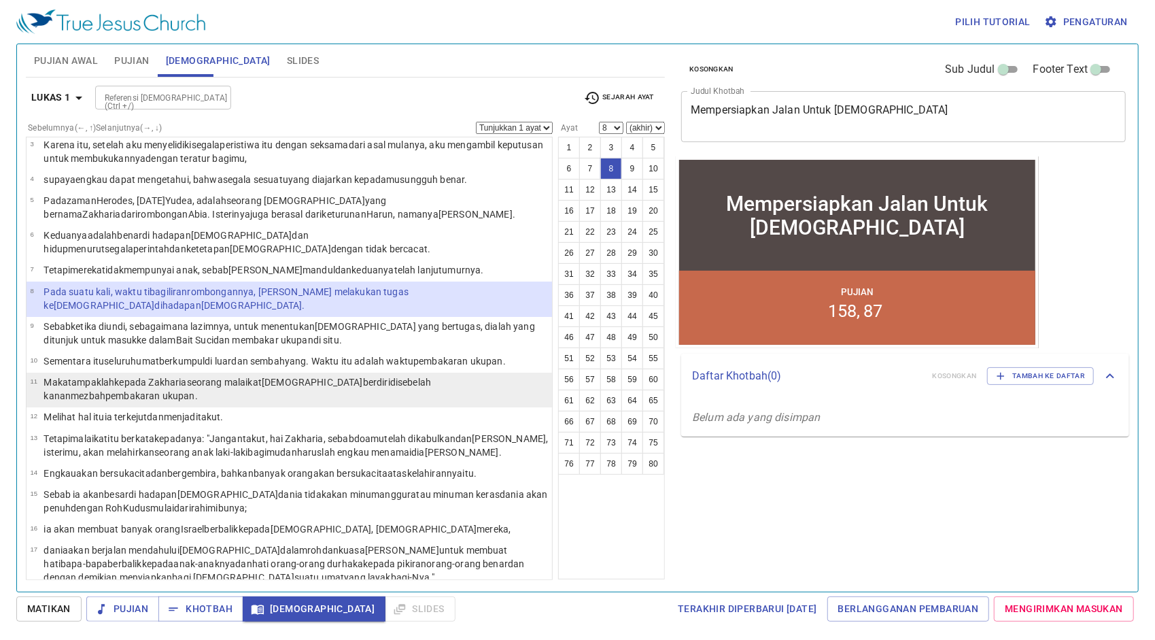
scroll to position [68, 0]
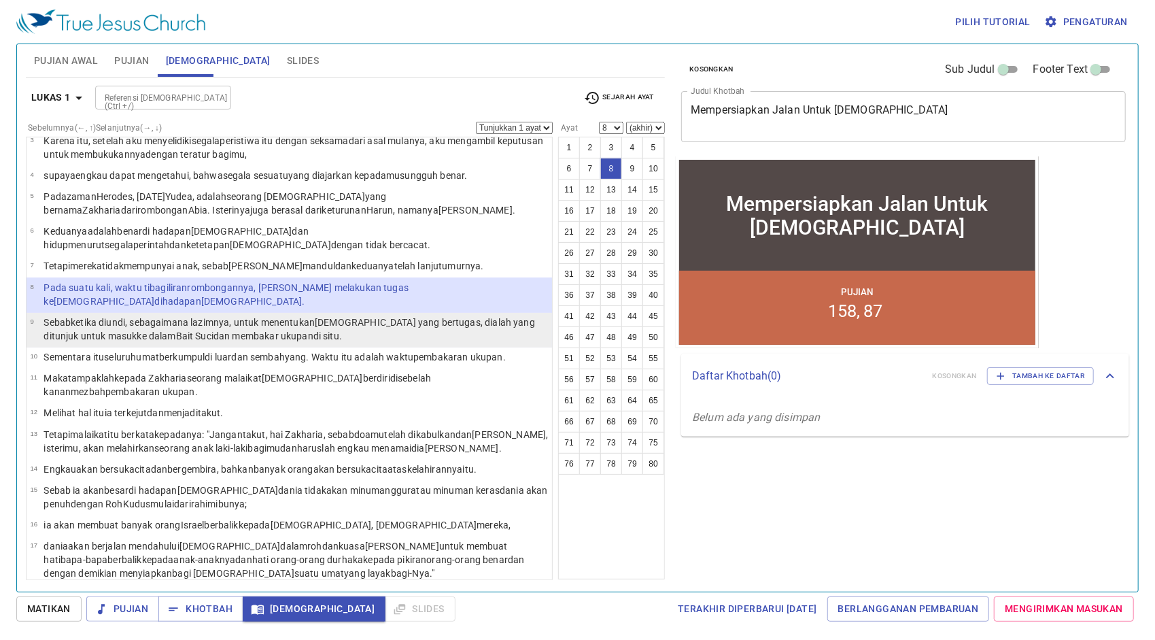
click at [254, 329] on td "Sebab ketika diundi , sebagaimana lazimnya , untuk menentukan [DEMOGRAPHIC_DATA…" at bounding box center [295, 329] width 504 height 29
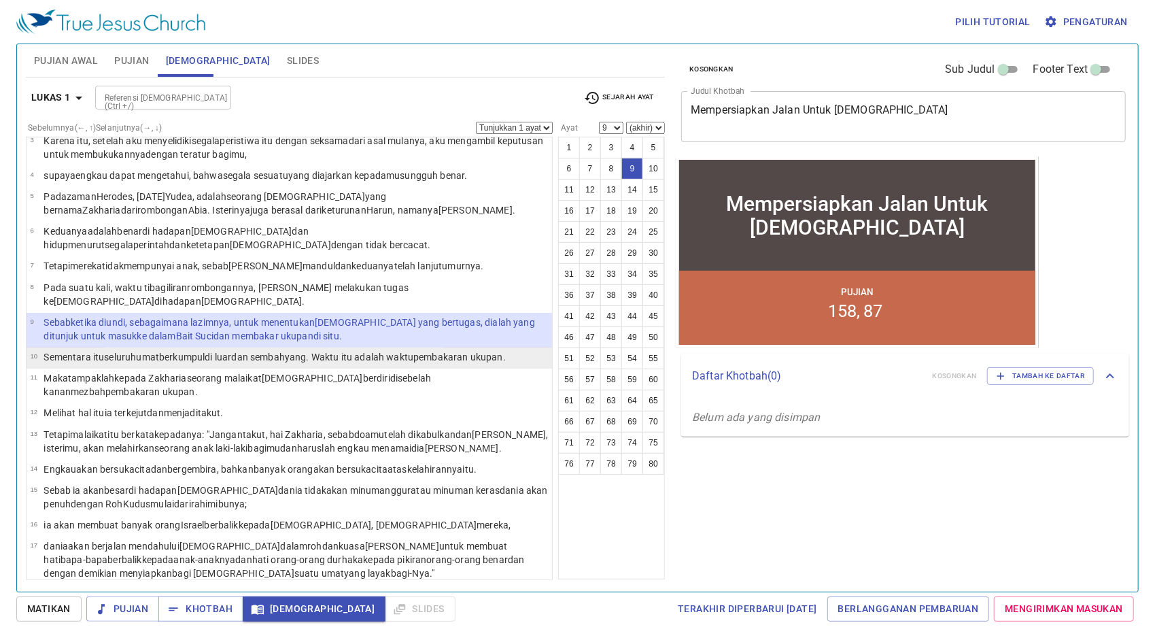
click at [257, 347] on li "10 Sementara itu seluruh umat berkumpul di luar dan sembahyang . Waktu itu adal…" at bounding box center [289, 357] width 525 height 21
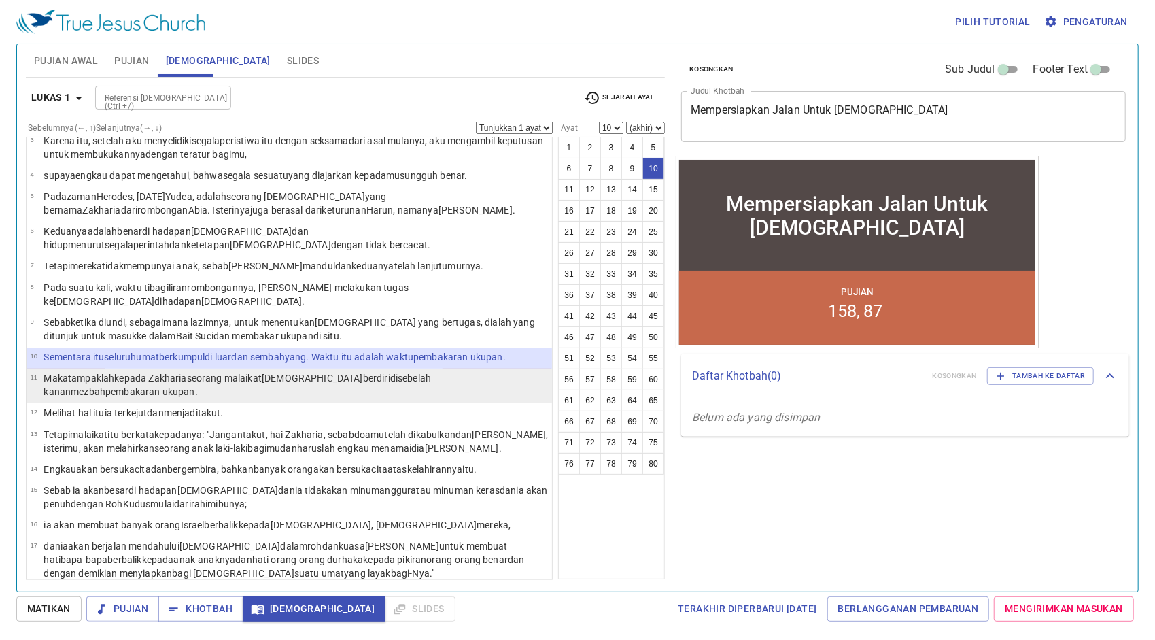
click at [280, 372] on wg32 "Tuhan berdiri di sebelah kanan mezbah pembakaran ukupan ." at bounding box center [236, 384] width 387 height 24
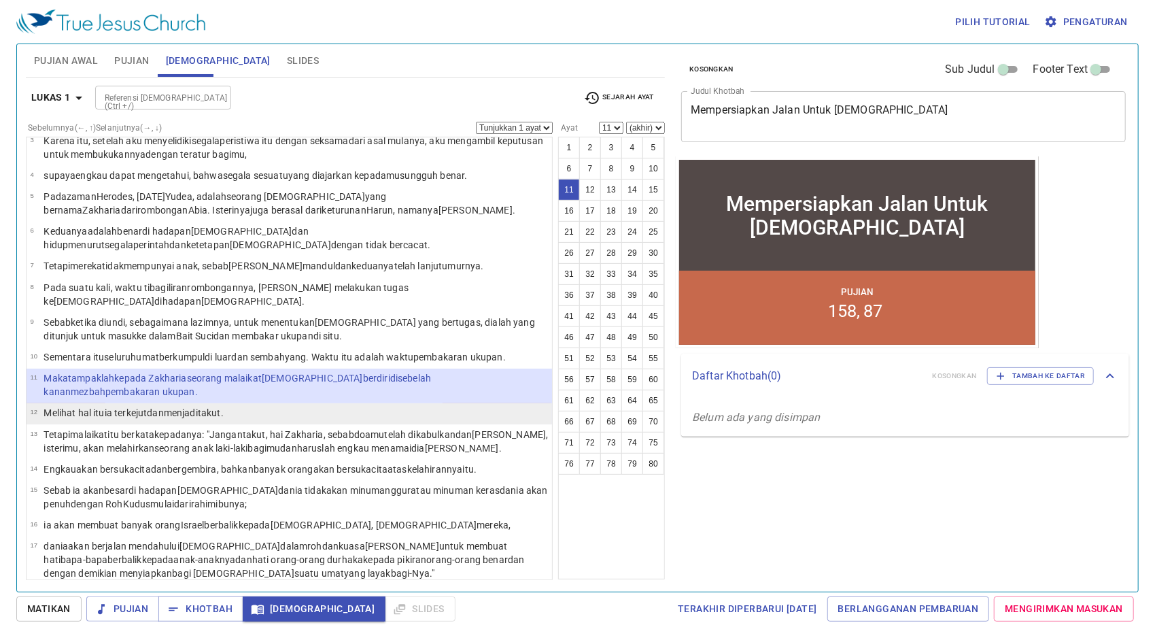
click at [288, 403] on li "12 Melihat hal itu ia terkejut dan menjadi takut ." at bounding box center [289, 413] width 525 height 21
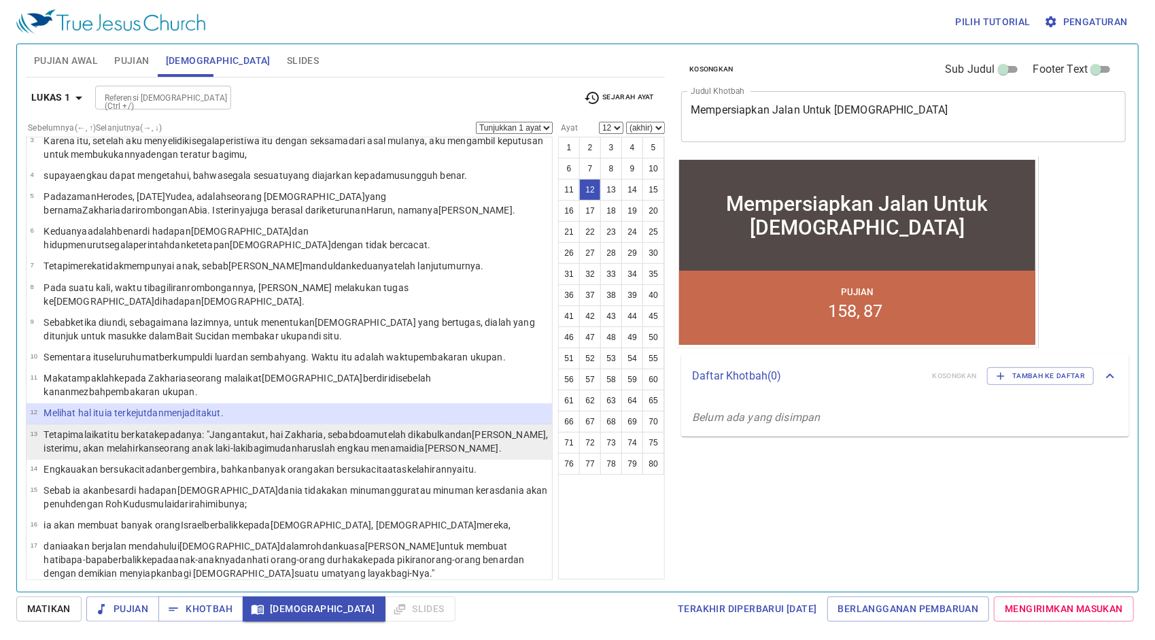
click at [289, 429] on wg5399 ", hai Zakharia , sebab doamu telah dikabulkan dan Elisabet , isterimu , akan me…" at bounding box center [295, 441] width 504 height 24
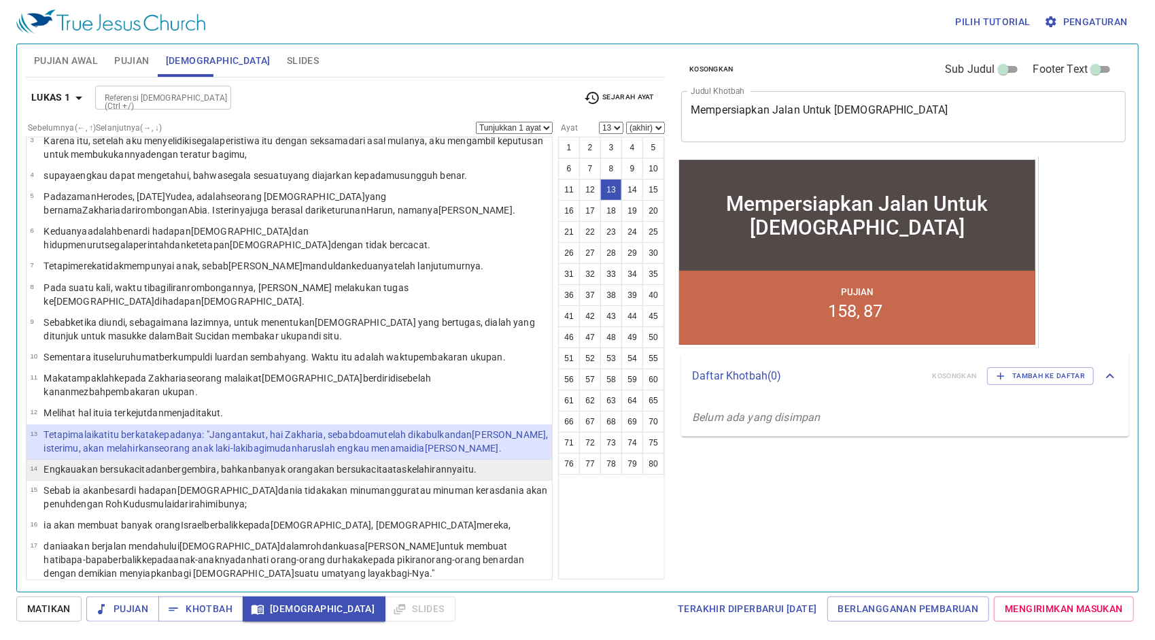
click at [285, 464] on wg2532 "banyak orang akan bersukacita atas kelahirannya itu." at bounding box center [365, 469] width 223 height 11
select select "14"
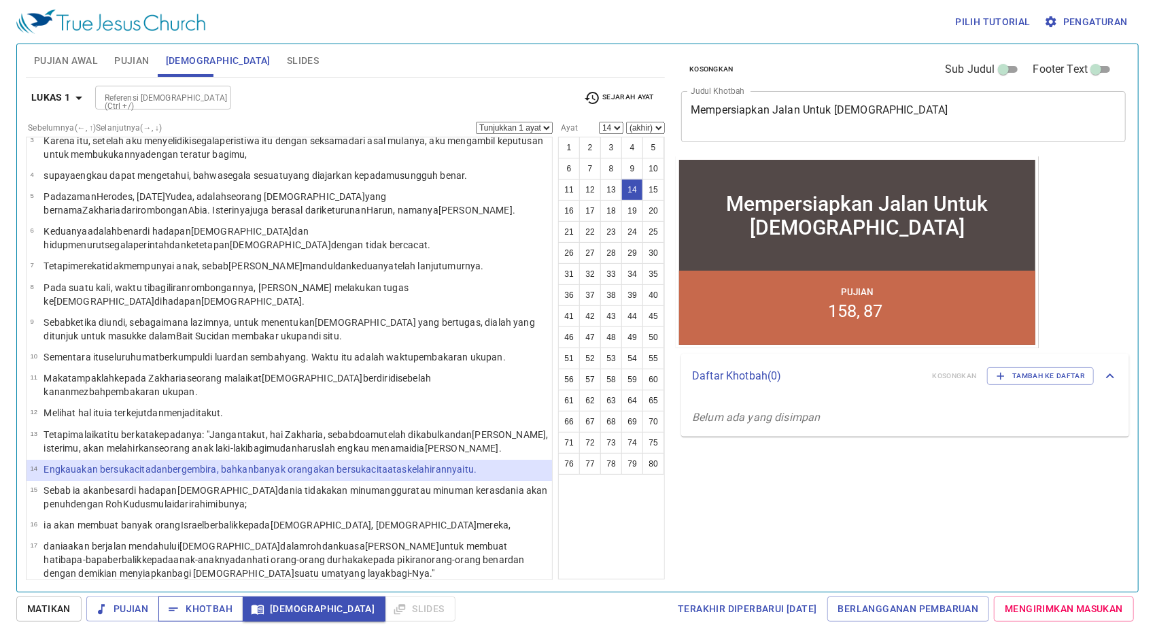
click at [186, 606] on span "Khotbah" at bounding box center [200, 608] width 63 height 17
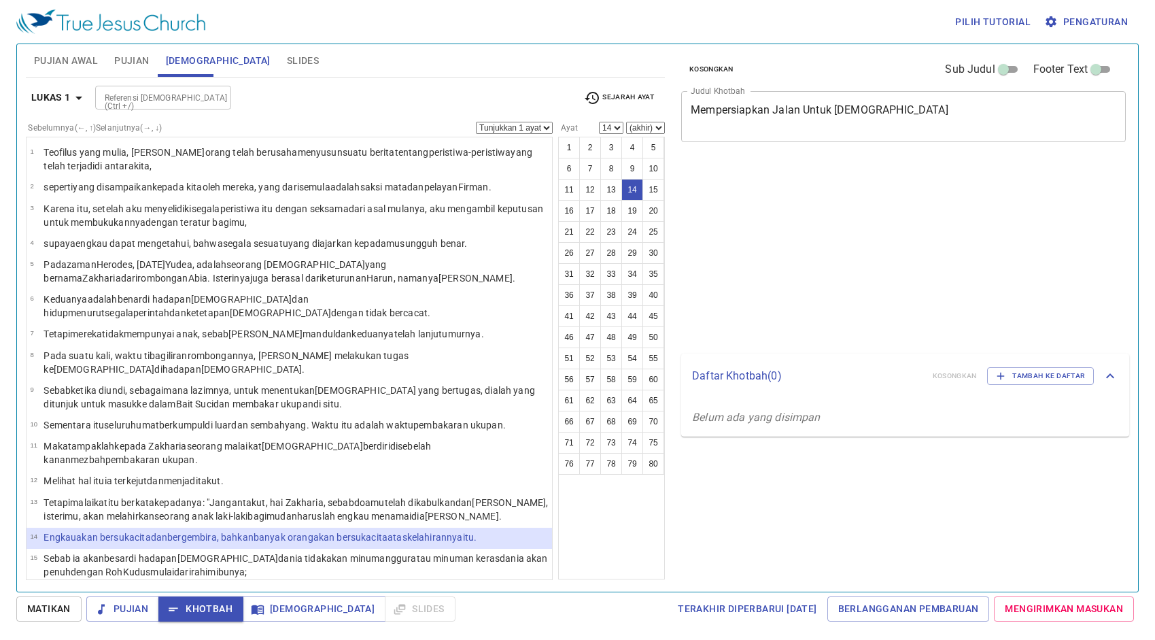
select select "14"
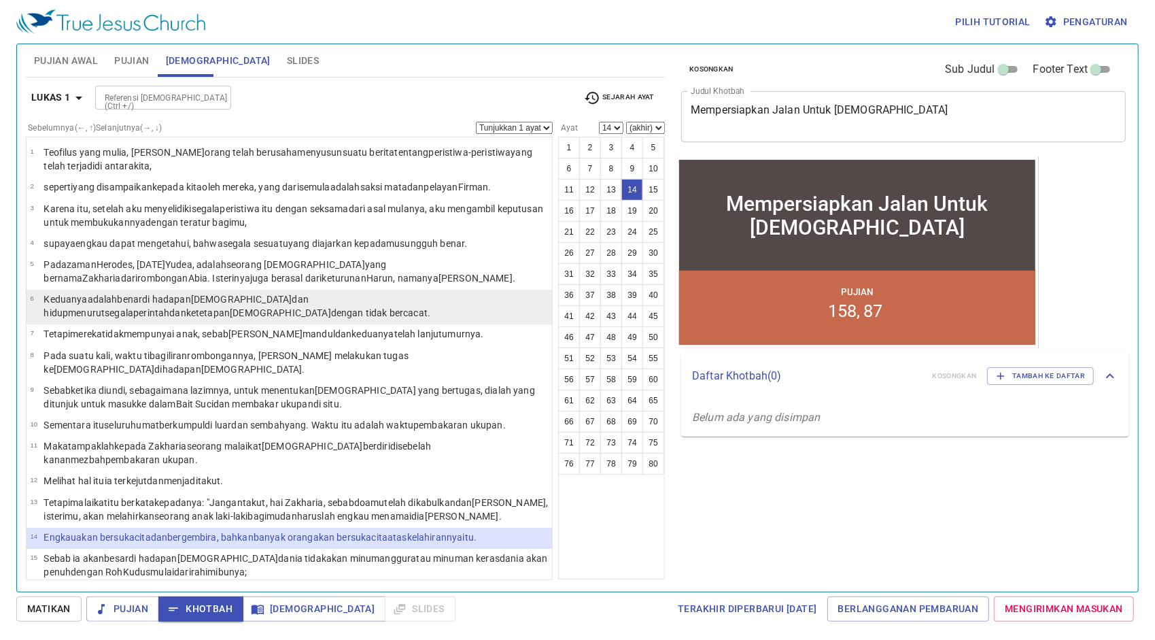
scroll to position [68, 0]
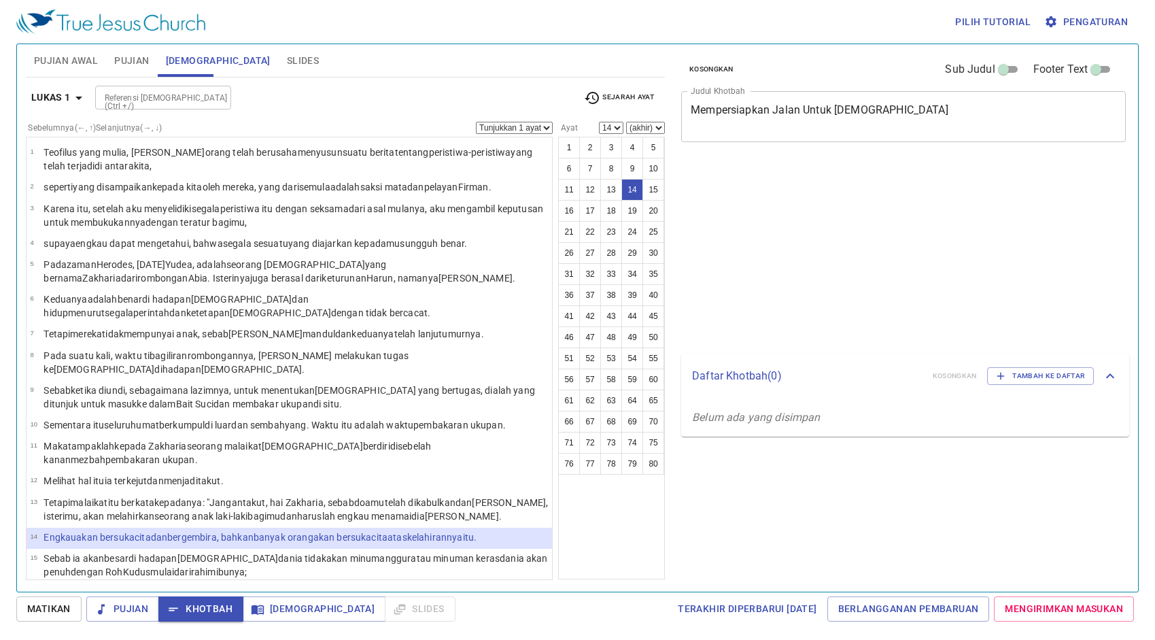
select select "14"
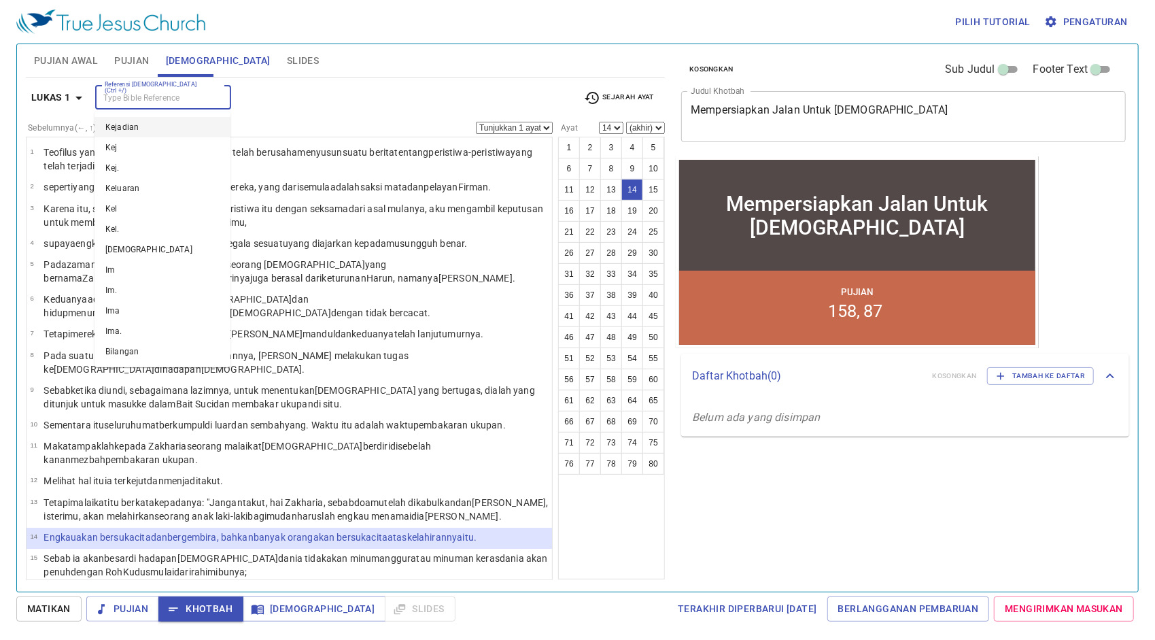
click at [191, 99] on input "Referensi [DEMOGRAPHIC_DATA] (Ctrl +/)" at bounding box center [151, 98] width 105 height 16
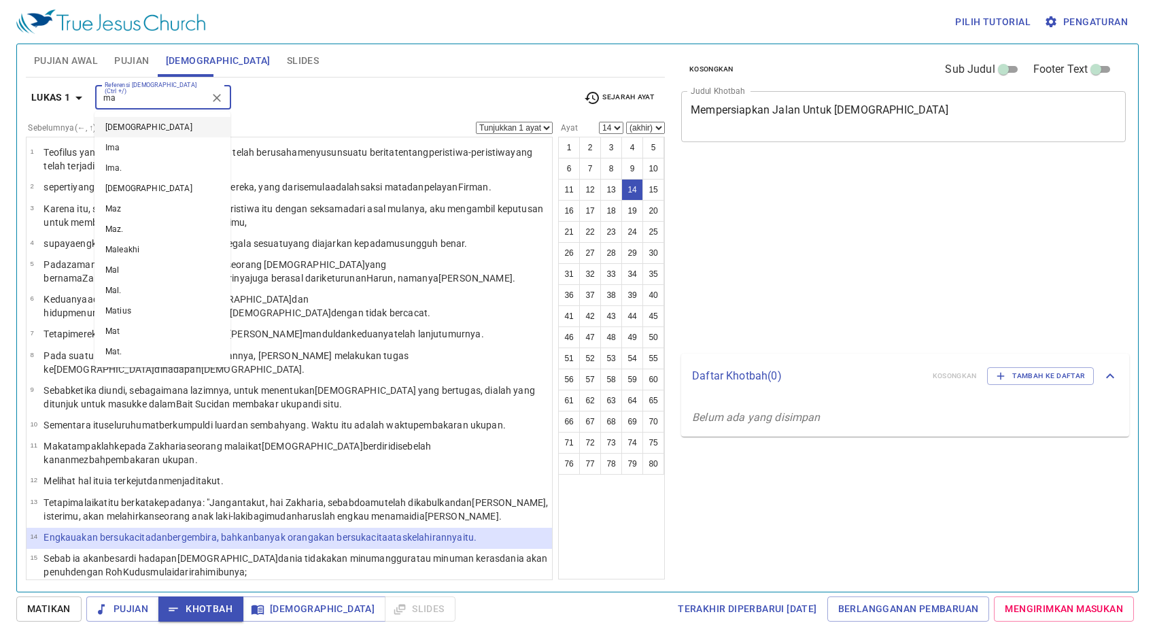
select select "14"
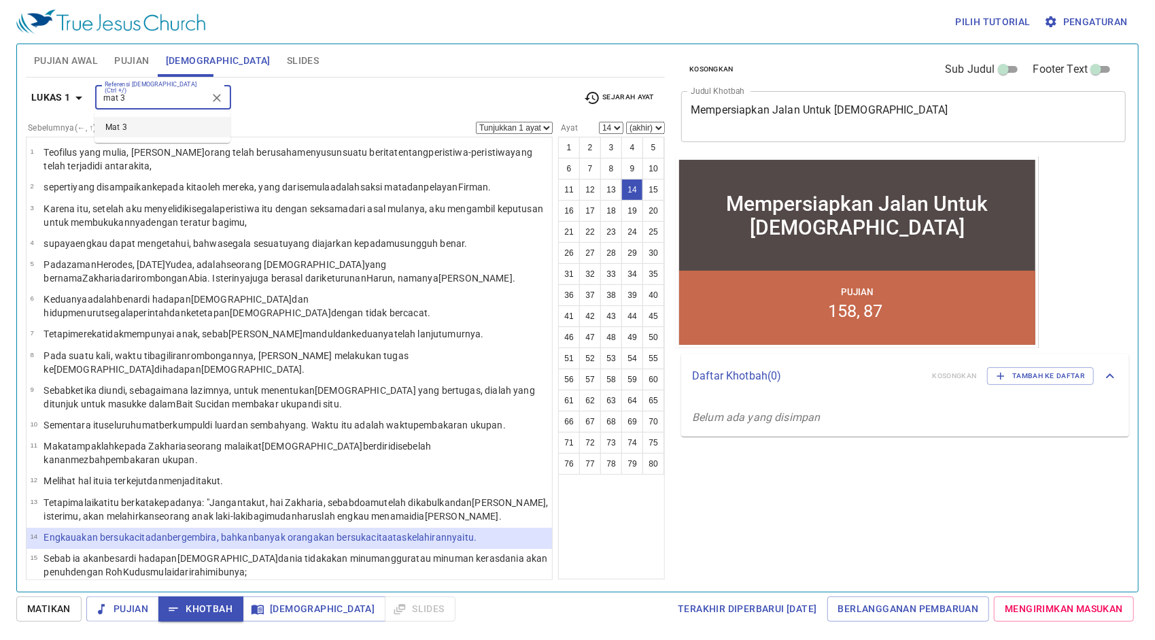
type input "mat 3"
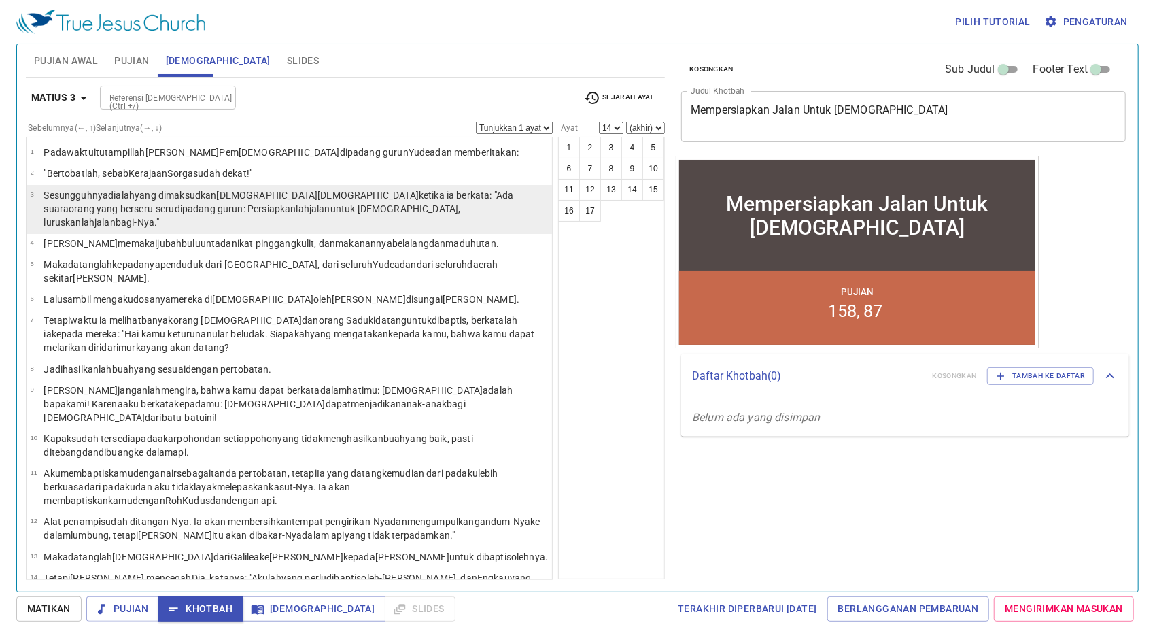
click at [273, 188] on p "Sesungguhnya dialah yang dimaksudkan nabi Yesaya ketika ia berkata : "Ada suara…" at bounding box center [295, 208] width 504 height 41
select select "3"
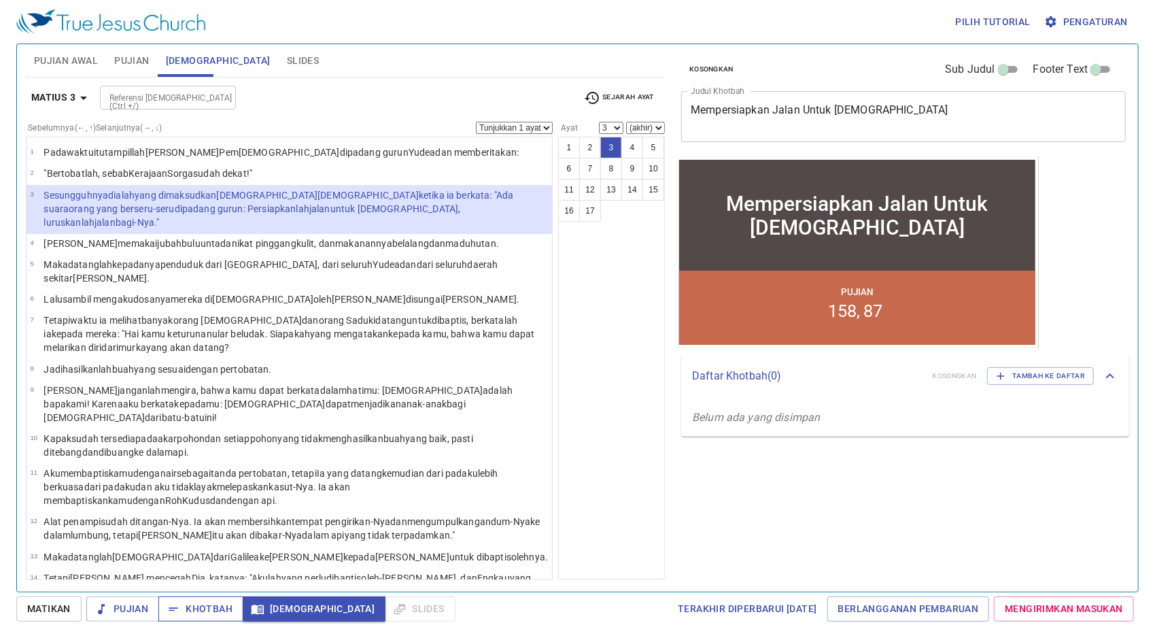
click at [188, 612] on span "Khotbah" at bounding box center [200, 608] width 63 height 17
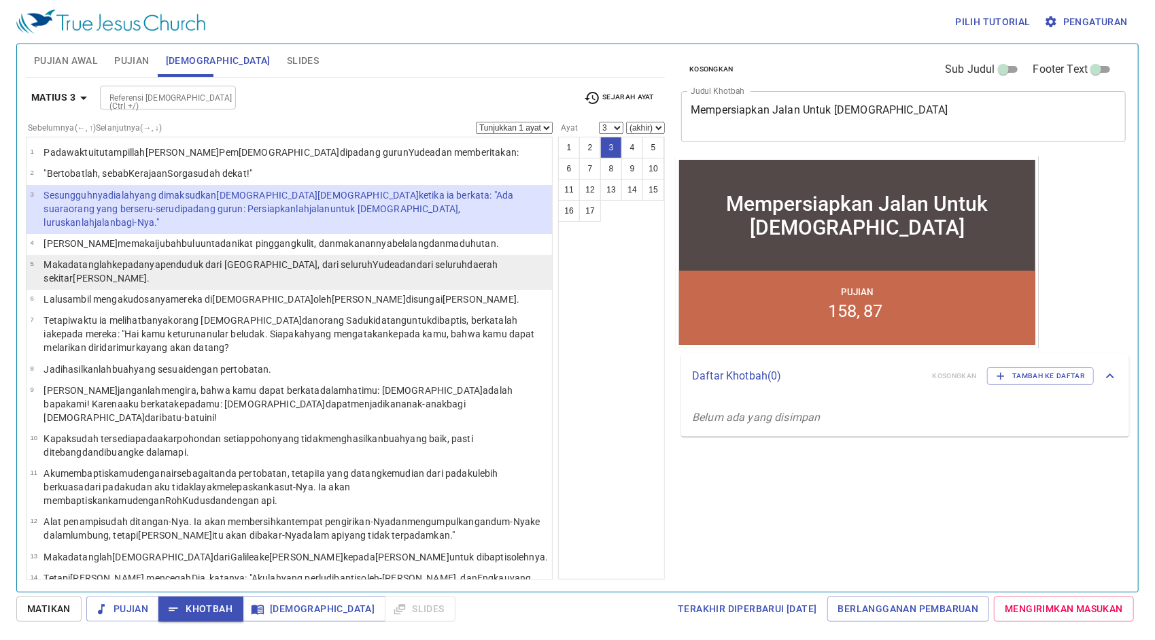
click at [437, 255] on li "5 Maka datanglah kepadanya penduduk dari Yerusalem , dari seluruh Yudea dan dar…" at bounding box center [289, 272] width 525 height 35
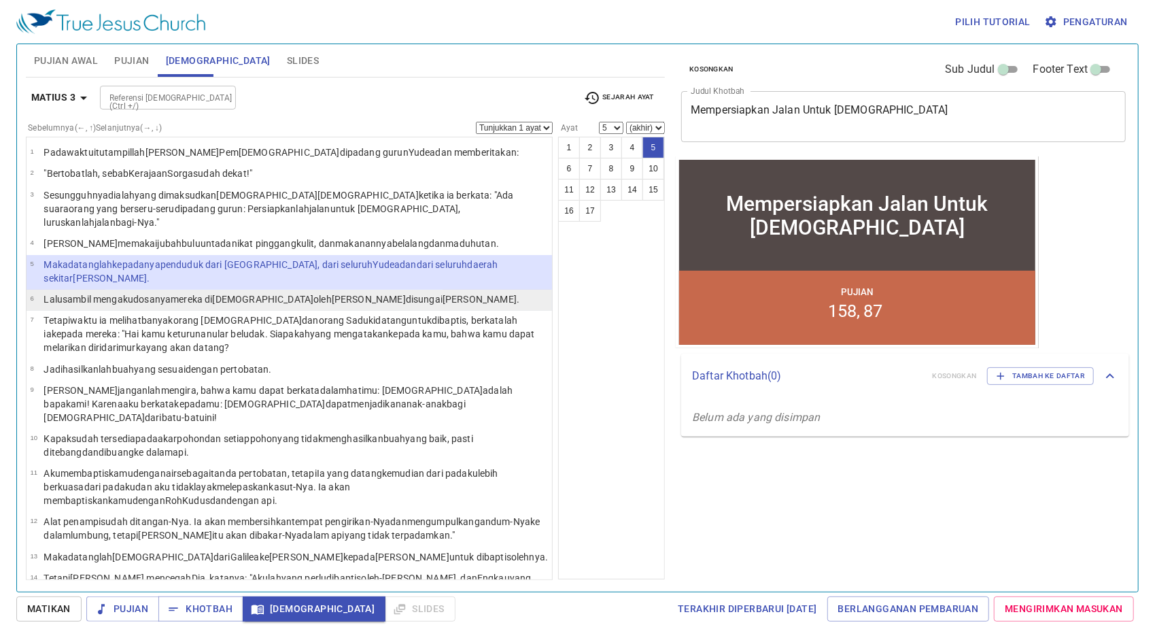
click at [392, 290] on li "6 Lalu sambil mengaku dosanya mereka dibaptis oleh Yohanes di sungai Yordan ." at bounding box center [289, 300] width 525 height 21
select select "6"
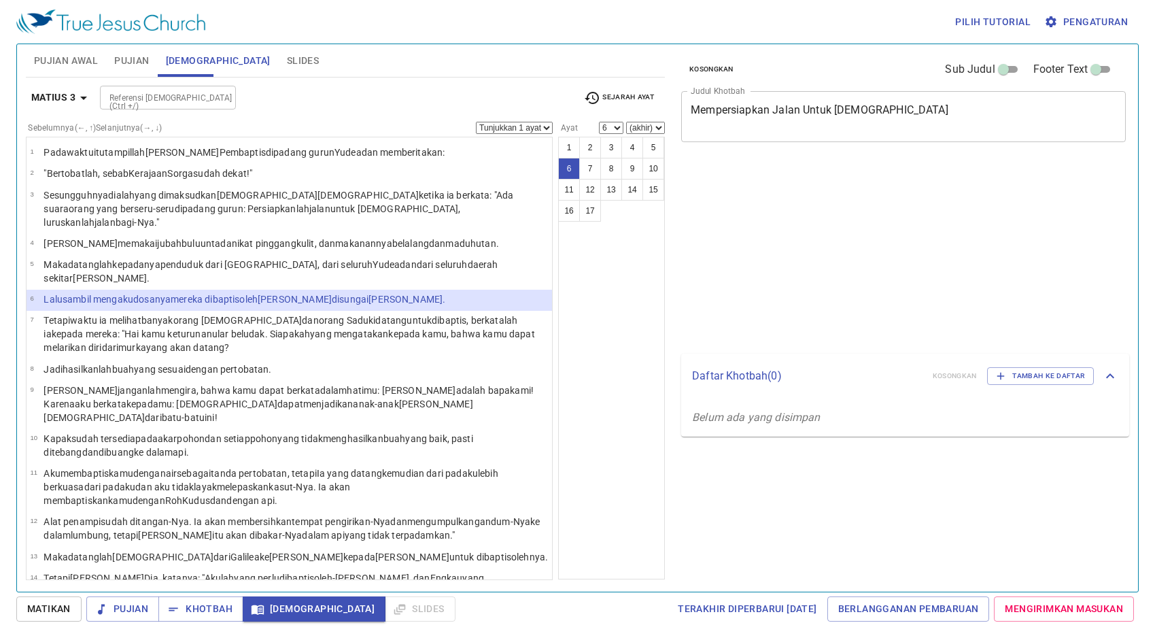
select select "6"
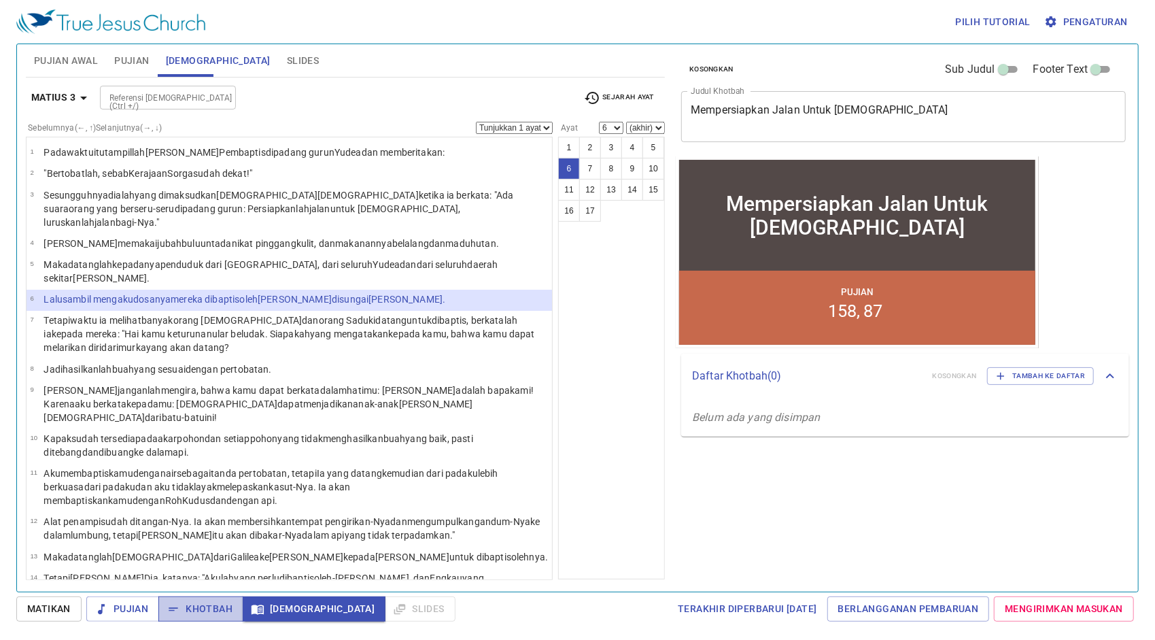
click at [223, 604] on span "Khotbah" at bounding box center [200, 608] width 63 height 17
click at [619, 97] on span "Sejarah Ayat" at bounding box center [619, 98] width 70 height 16
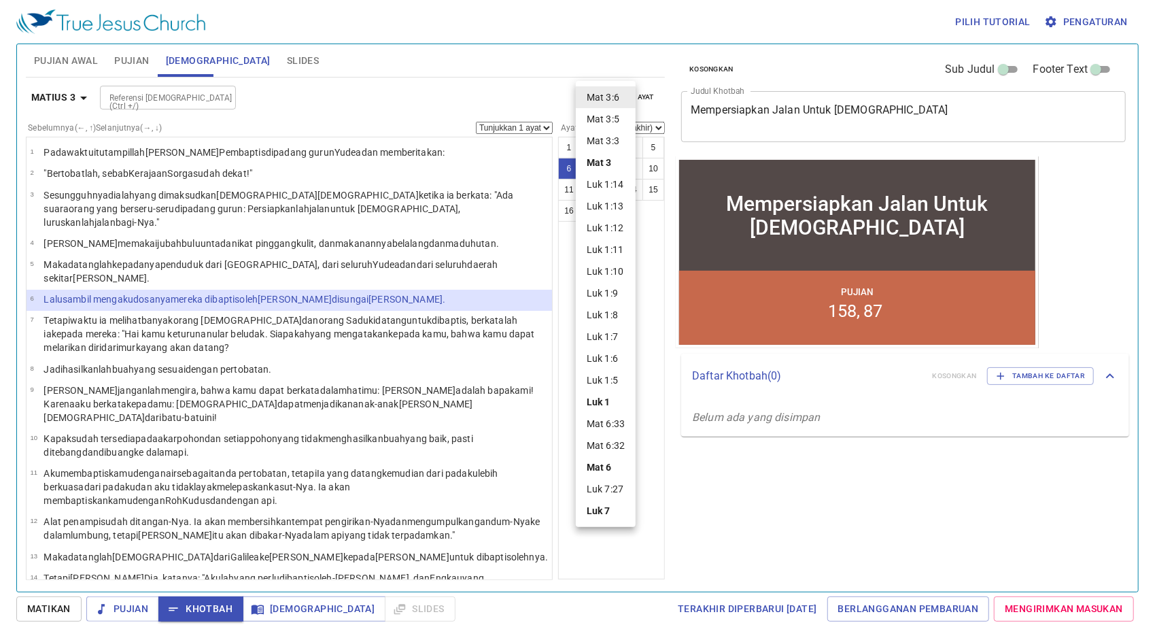
click at [610, 33] on div at bounding box center [577, 320] width 1155 height 640
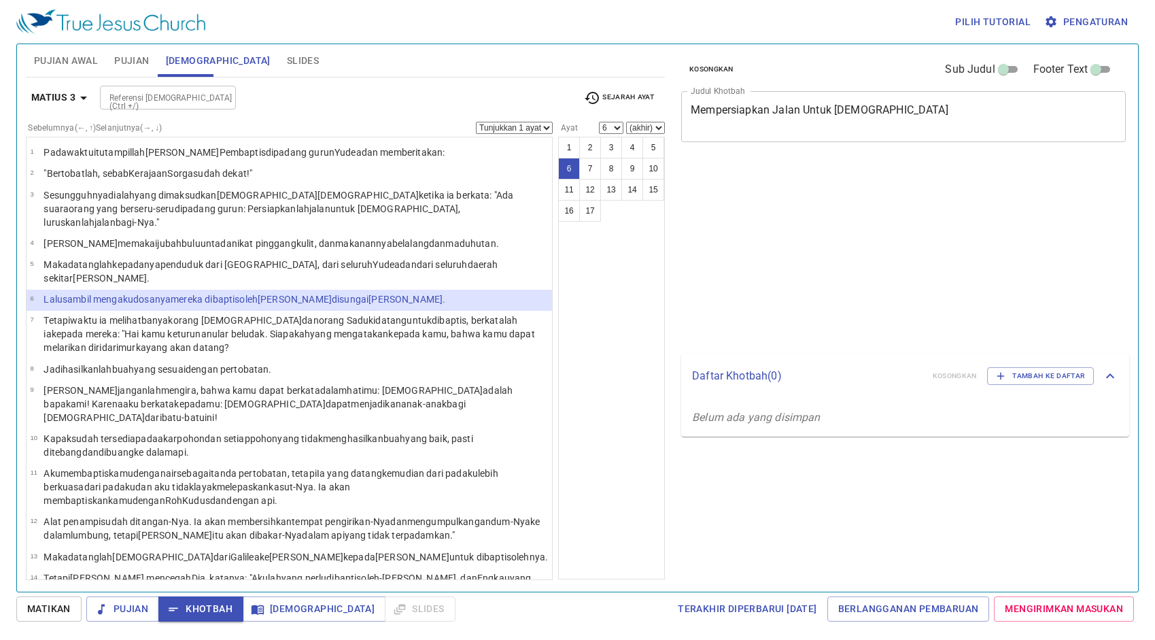
select select "6"
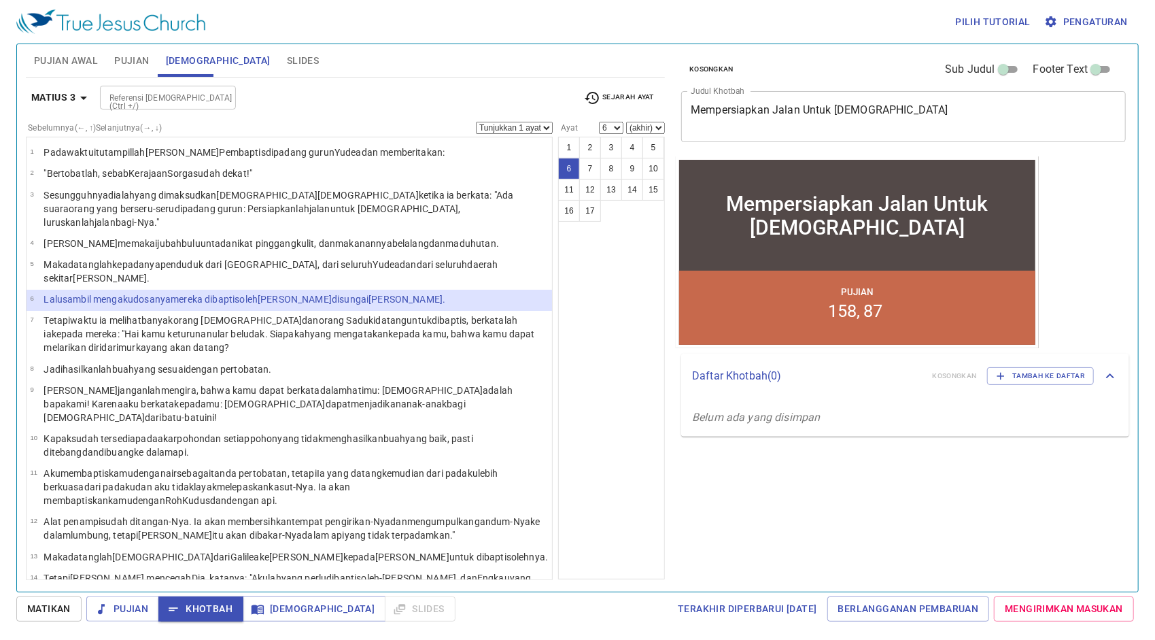
click at [135, 60] on span "Pujian" at bounding box center [131, 60] width 35 height 17
